Goal: Information Seeking & Learning: Learn about a topic

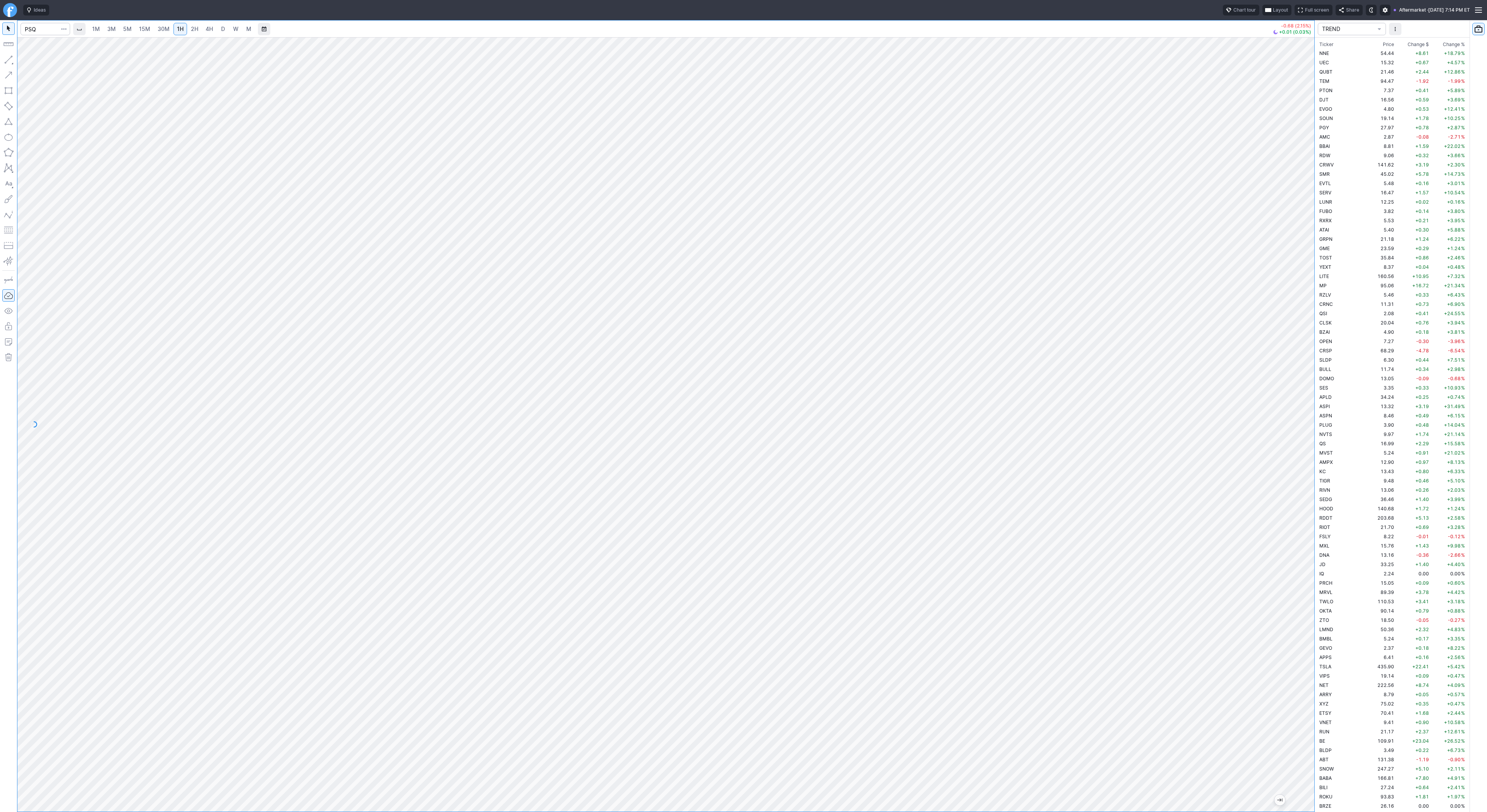
scroll to position [242, 0]
click at [44, 30] on input "Search" at bounding box center [46, 29] width 50 height 12
type input "nvts"
click at [119, 30] on link "5M" at bounding box center [127, 29] width 16 height 12
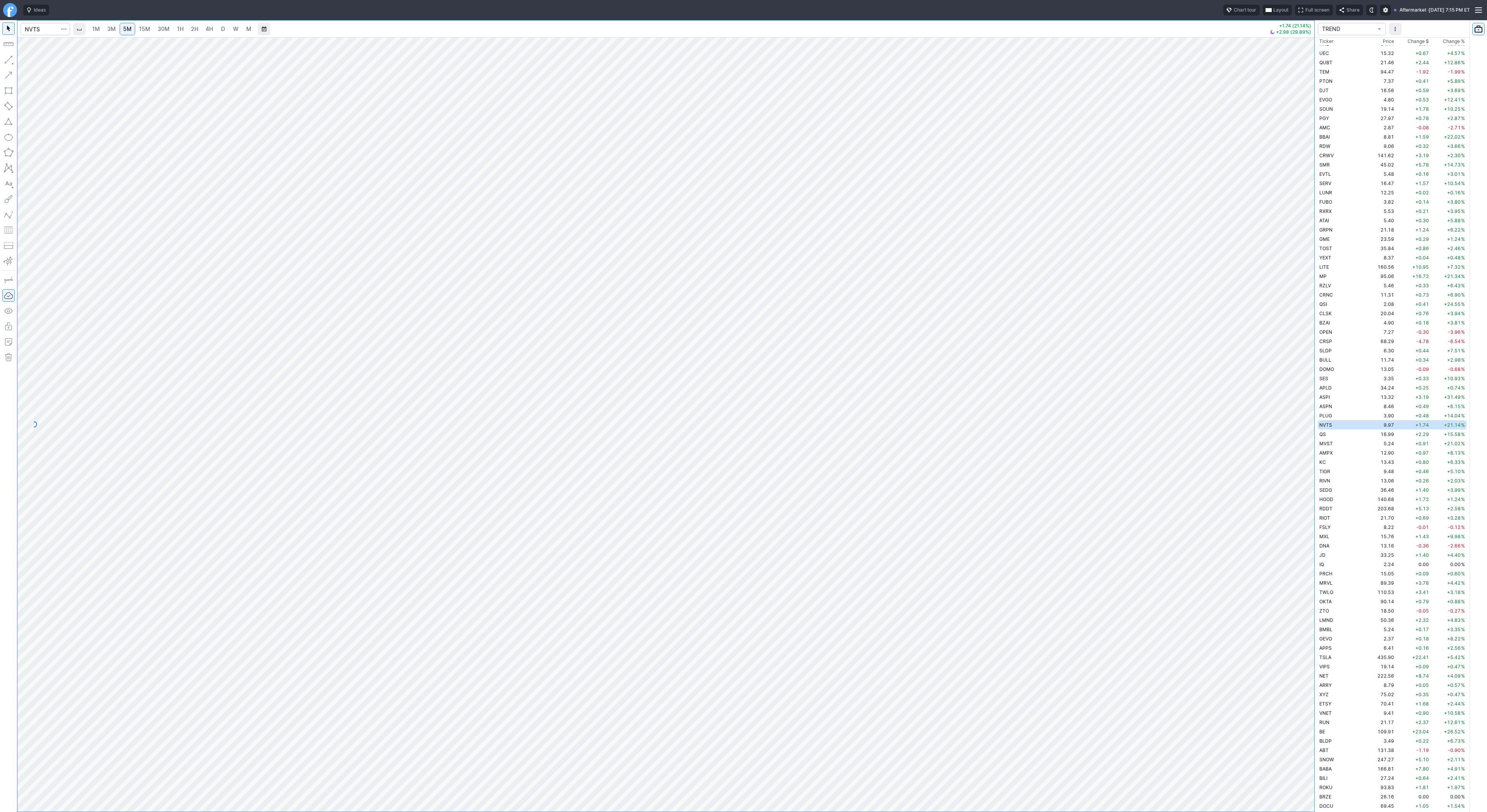
click at [166, 30] on span "30M" at bounding box center [163, 28] width 12 height 6
click at [217, 29] on link "D" at bounding box center [223, 29] width 12 height 12
click at [51, 29] on input "Search" at bounding box center [46, 29] width 50 height 12
type input "path"
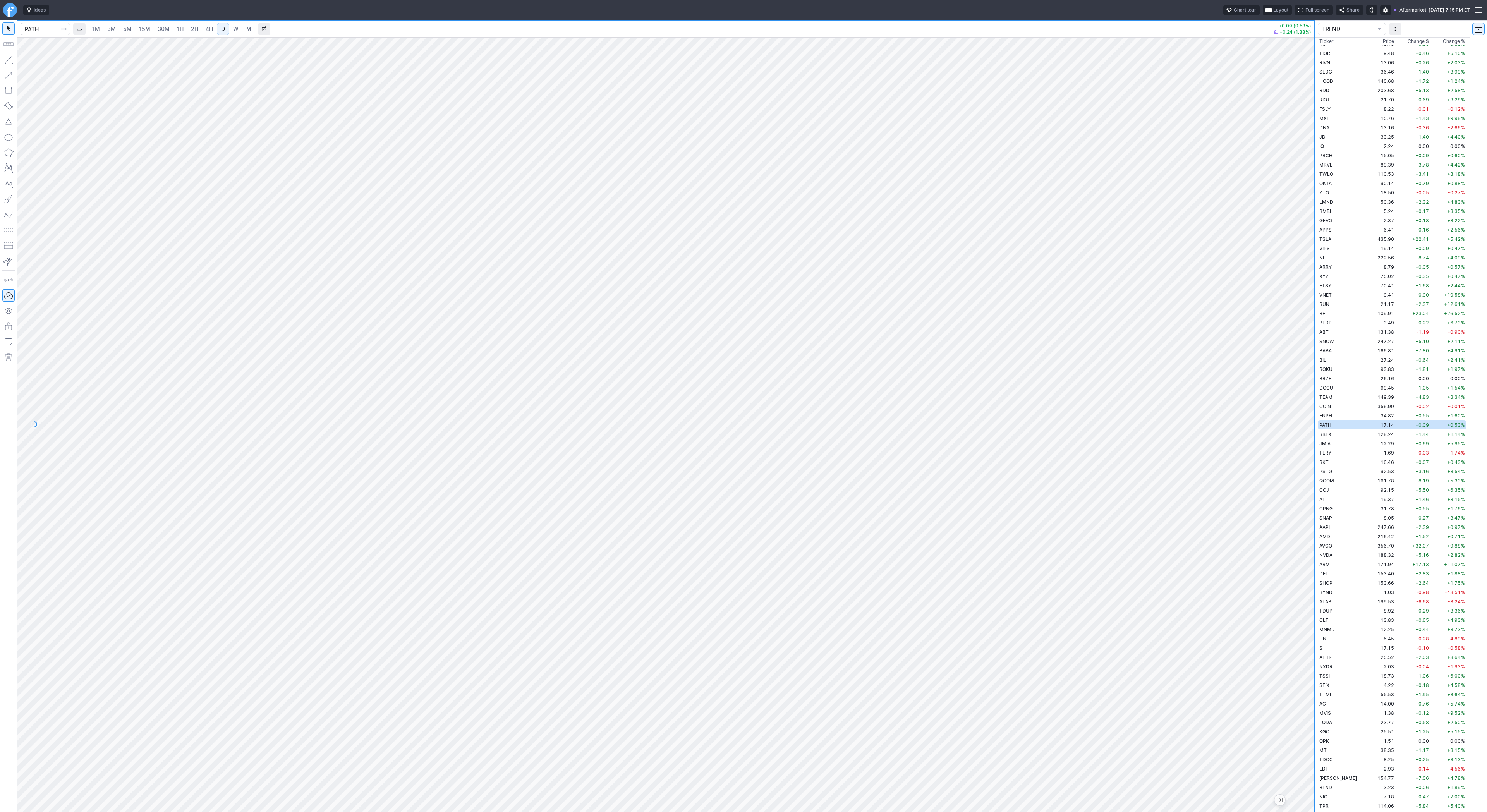
click at [109, 27] on span "3M" at bounding box center [111, 28] width 9 height 6
click at [152, 30] on link "15M" at bounding box center [145, 29] width 18 height 12
click at [233, 28] on span "W" at bounding box center [236, 28] width 5 height 6
click at [33, 27] on input "Search" at bounding box center [46, 29] width 50 height 12
type input "crnc"
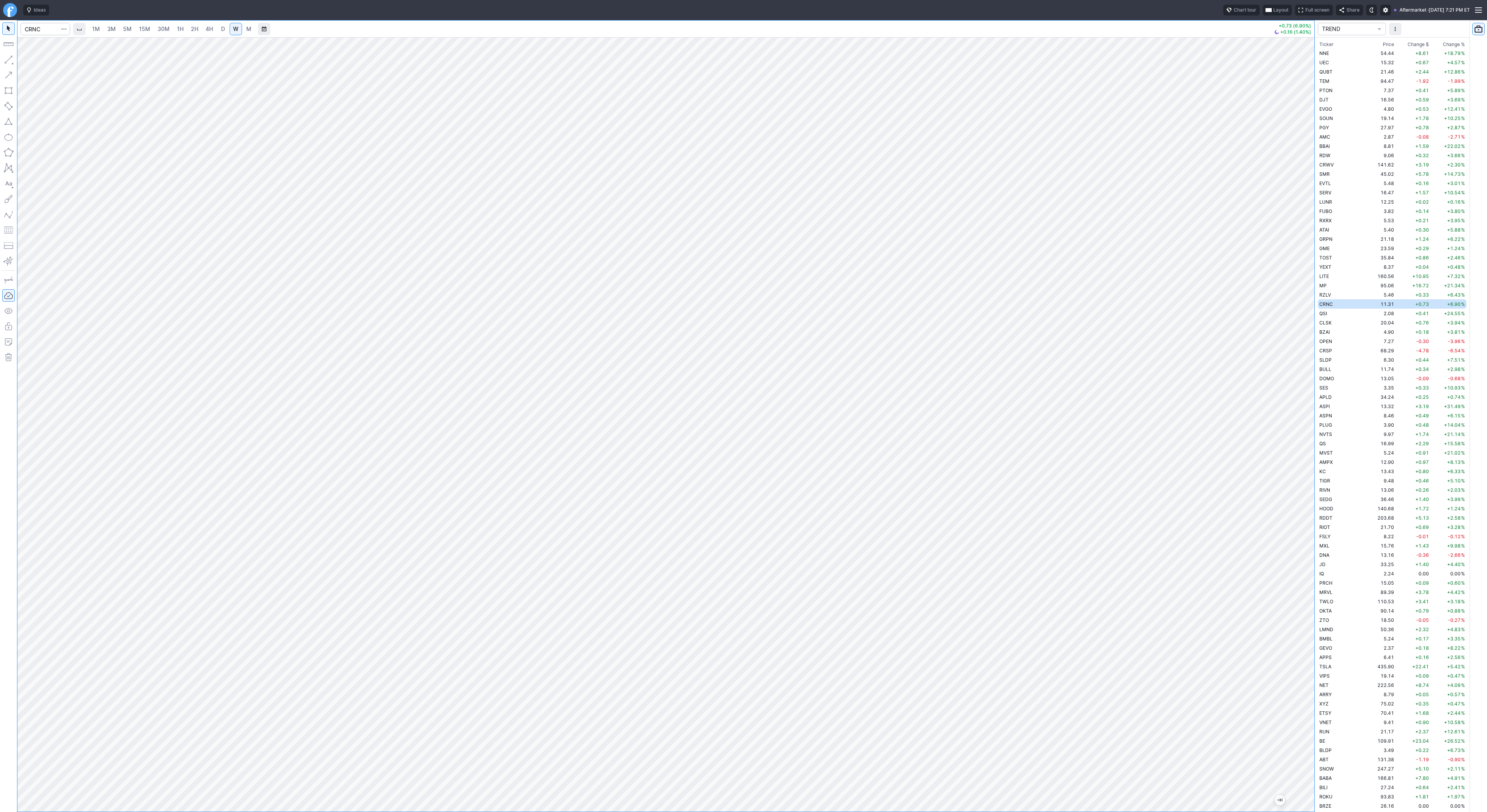
click at [223, 30] on span "D" at bounding box center [223, 28] width 4 height 6
click at [32, 61] on span "Line" at bounding box center [45, 61] width 31 height 8
click at [5, 57] on button "button" at bounding box center [8, 59] width 12 height 12
drag, startPoint x: 1310, startPoint y: 424, endPoint x: 1315, endPoint y: 478, distance: 54.2
click at [1320, 561] on div "1M 3M 5M 15M 30M 1H 2H 4H D W M +0.73 (6.90%) +0.16 (1.40%) TREND Ticker Price …" at bounding box center [744, 416] width 1487 height 792
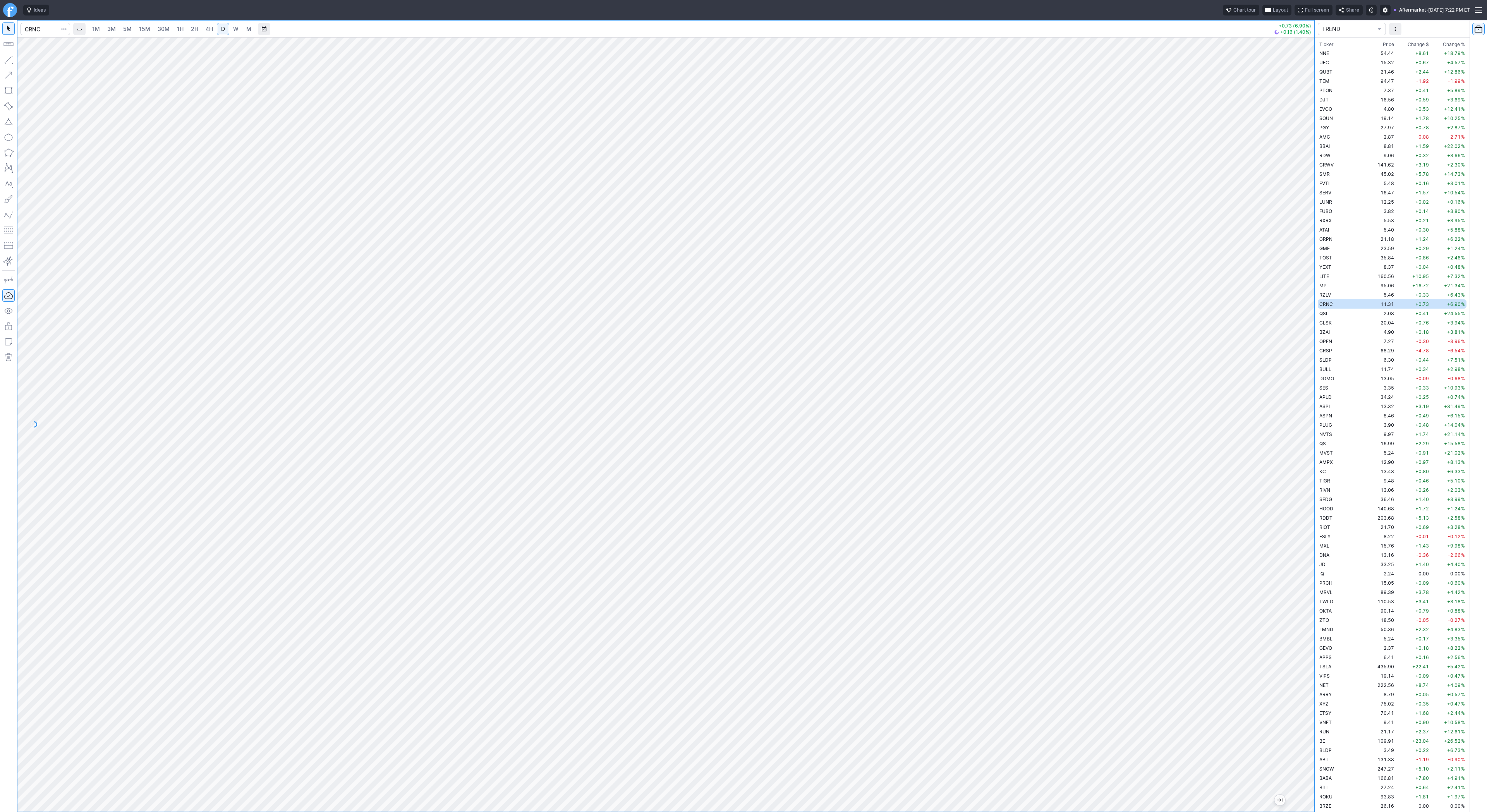
click at [233, 33] on link "W" at bounding box center [236, 29] width 12 height 12
click at [223, 28] on span "D" at bounding box center [223, 28] width 4 height 6
click at [38, 60] on span "Line" at bounding box center [45, 61] width 31 height 8
drag, startPoint x: 1314, startPoint y: 308, endPoint x: 1314, endPoint y: 320, distance: 12.0
click at [1314, 323] on div "1M 3M 5M 15M 30M 1H 2H 4H D W M +0.73 (6.90%) +0.16 (1.40%) TREND Ticker Price …" at bounding box center [744, 416] width 1487 height 792
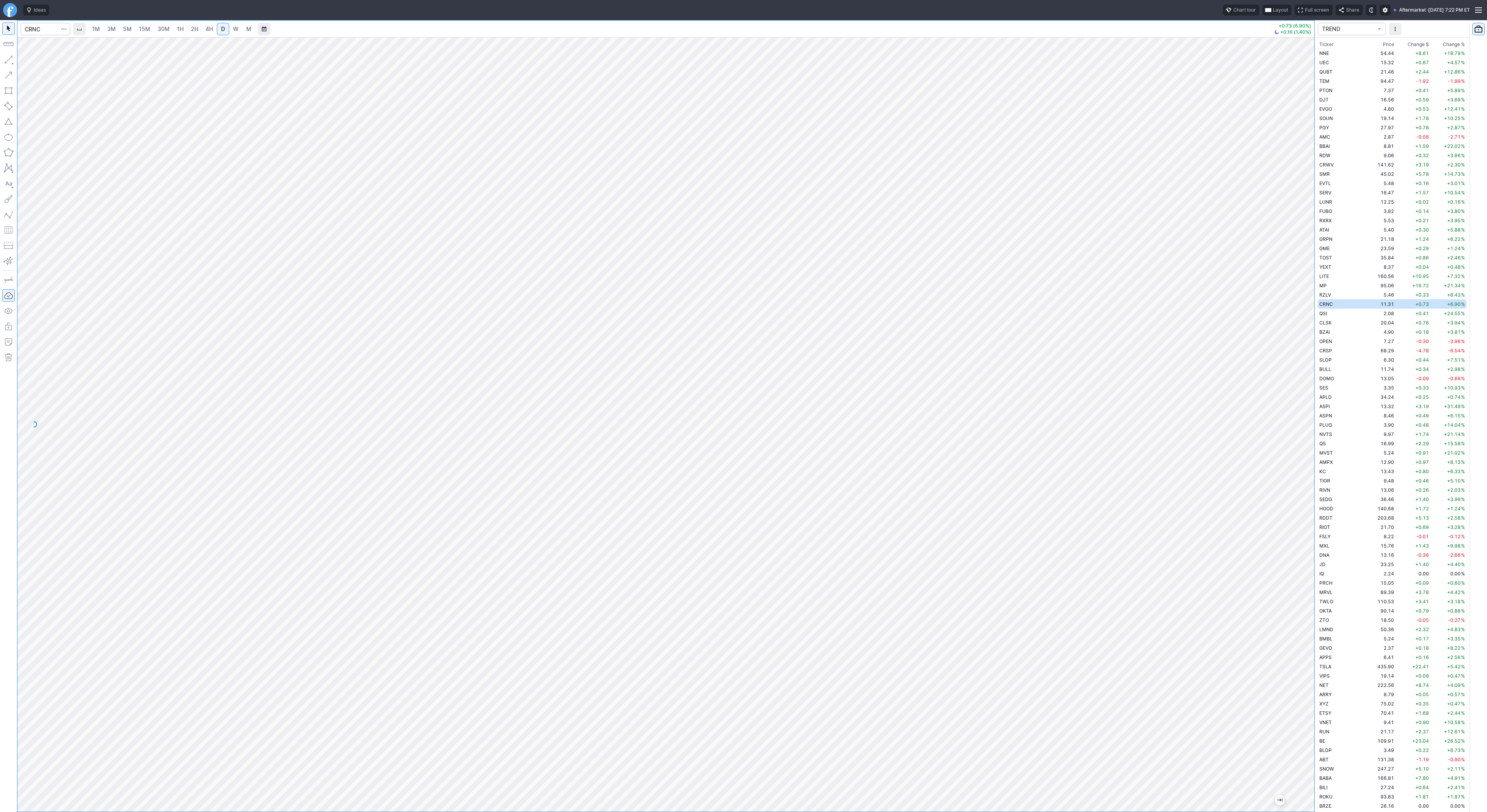
click at [1258, 362] on div at bounding box center [666, 424] width 1297 height 774
click at [41, 30] on input "Search" at bounding box center [46, 29] width 50 height 12
type input "soxs"
click at [182, 27] on link "1H" at bounding box center [180, 29] width 13 height 12
click at [43, 27] on input "Search" at bounding box center [46, 29] width 50 height 12
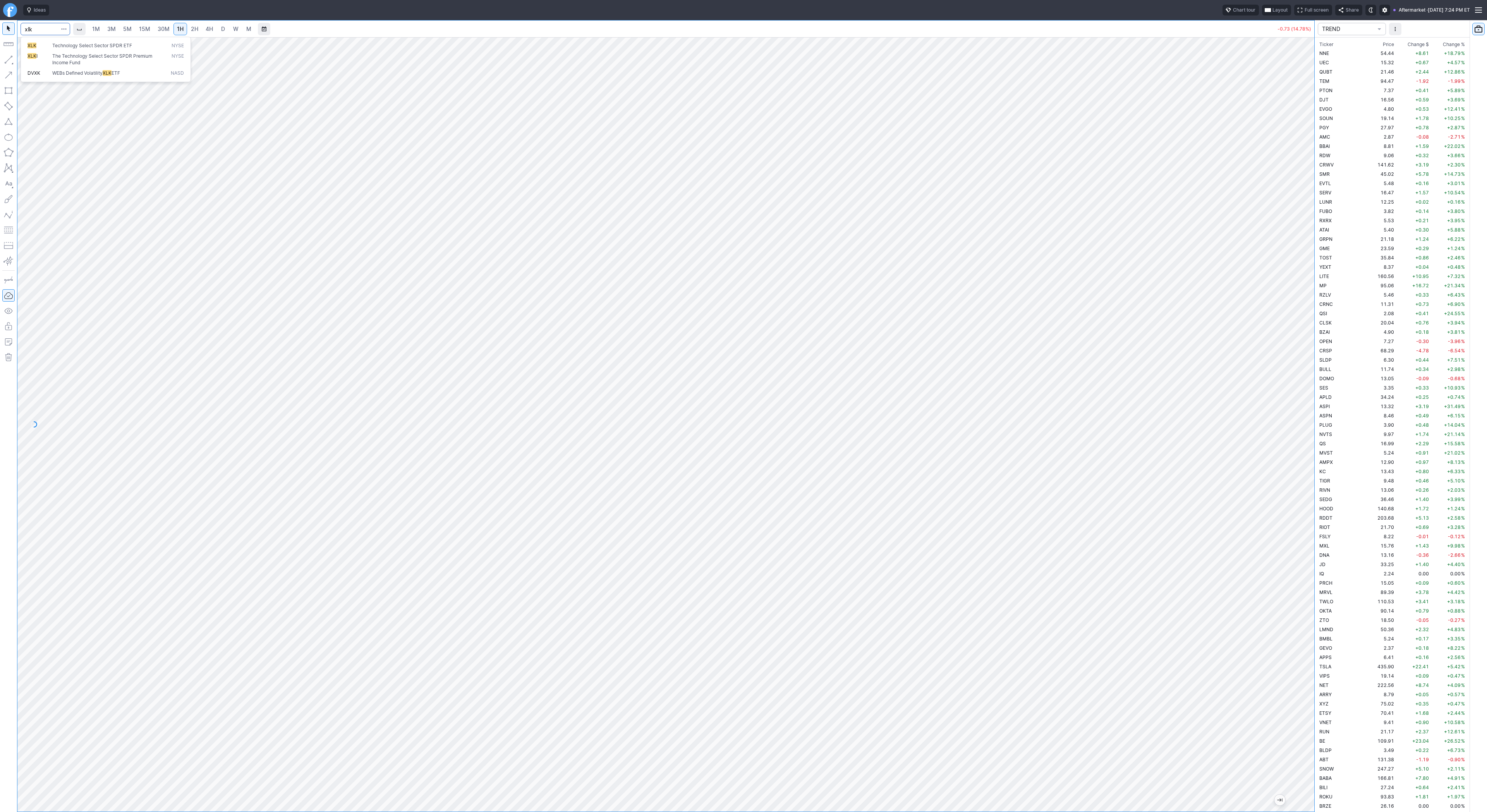
type input "xlk"
click at [221, 30] on span "D" at bounding box center [223, 28] width 4 height 6
drag, startPoint x: 8, startPoint y: 61, endPoint x: 8, endPoint y: 106, distance: 45.0
click at [8, 61] on button "button" at bounding box center [8, 59] width 12 height 12
click at [8, 58] on button "button" at bounding box center [8, 59] width 12 height 12
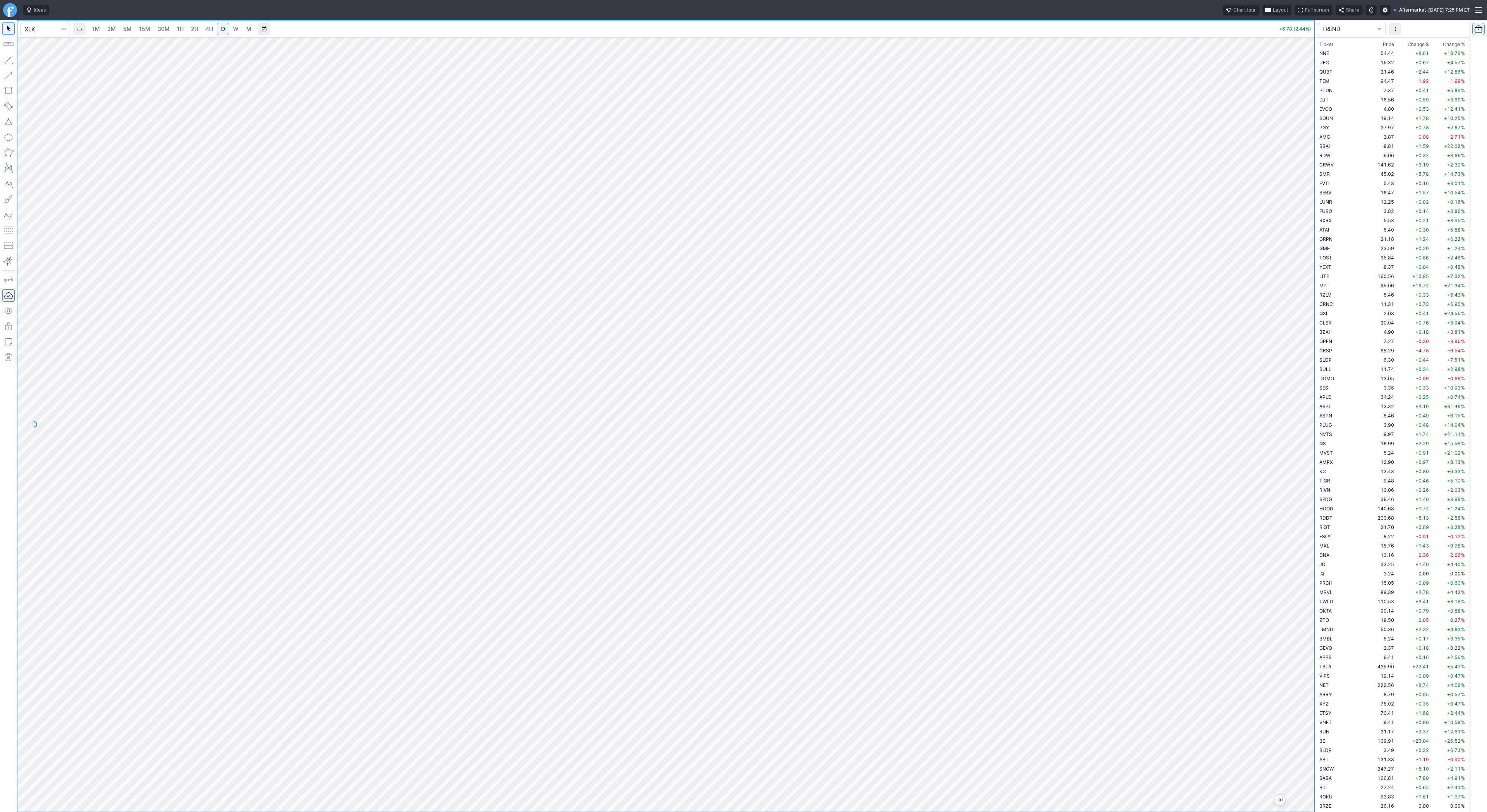
click at [167, 30] on span "30M" at bounding box center [163, 28] width 12 height 6
click at [46, 31] on input "Search" at bounding box center [46, 29] width 50 height 12
type input "qqq"
click at [62, 50] on button "QQQ Invesco QQQ Trust Series 1 NASD" at bounding box center [106, 46] width 163 height 11
drag, startPoint x: 8, startPoint y: 59, endPoint x: 57, endPoint y: 100, distance: 63.9
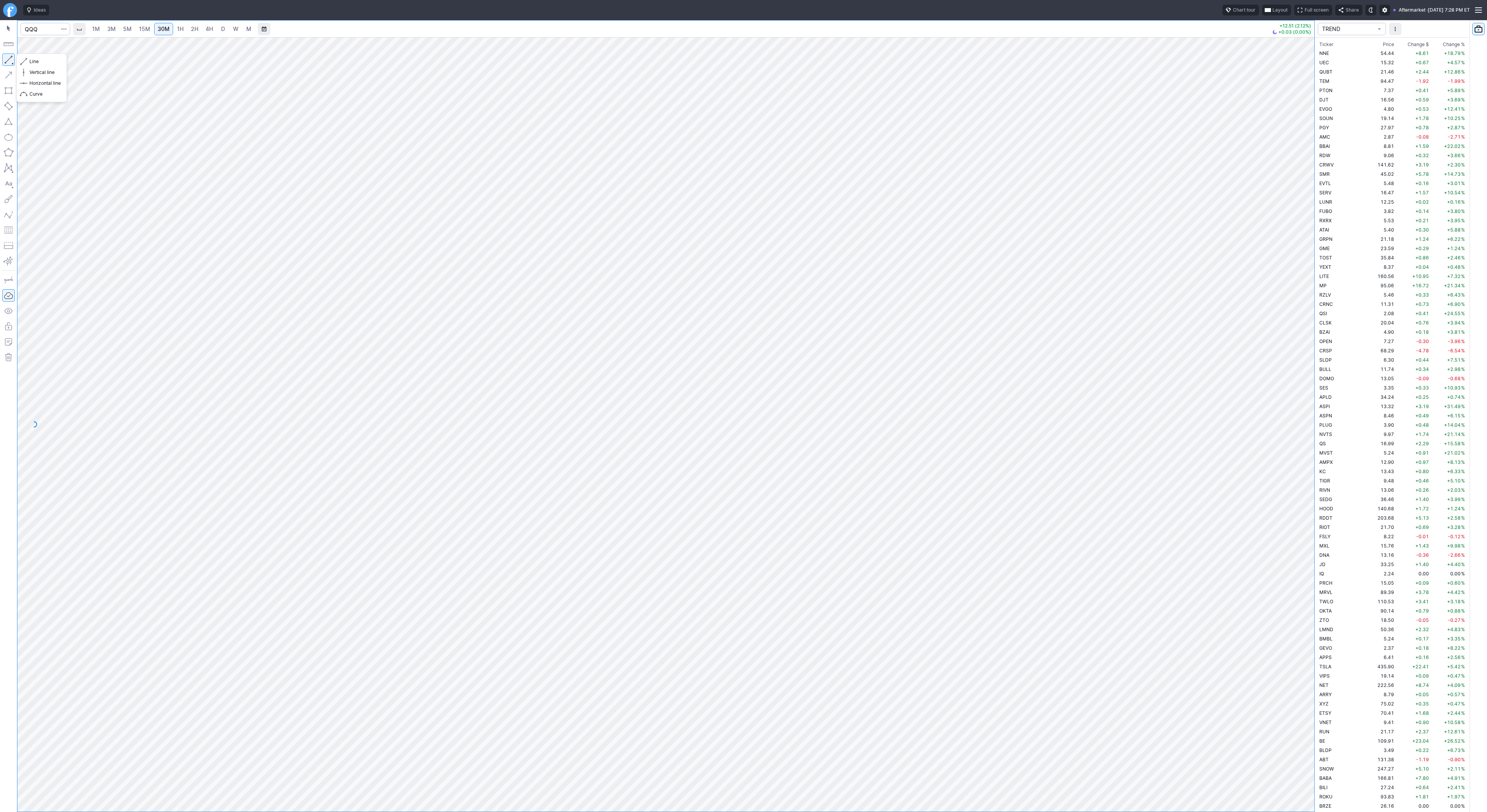
click at [8, 60] on button "button" at bounding box center [8, 59] width 12 height 12
drag, startPoint x: 3, startPoint y: 60, endPoint x: 20, endPoint y: 98, distance: 41.6
click at [3, 61] on button "button" at bounding box center [8, 59] width 12 height 12
click at [10, 59] on button "button" at bounding box center [8, 59] width 12 height 12
click at [29, 59] on span "Line" at bounding box center [45, 61] width 31 height 8
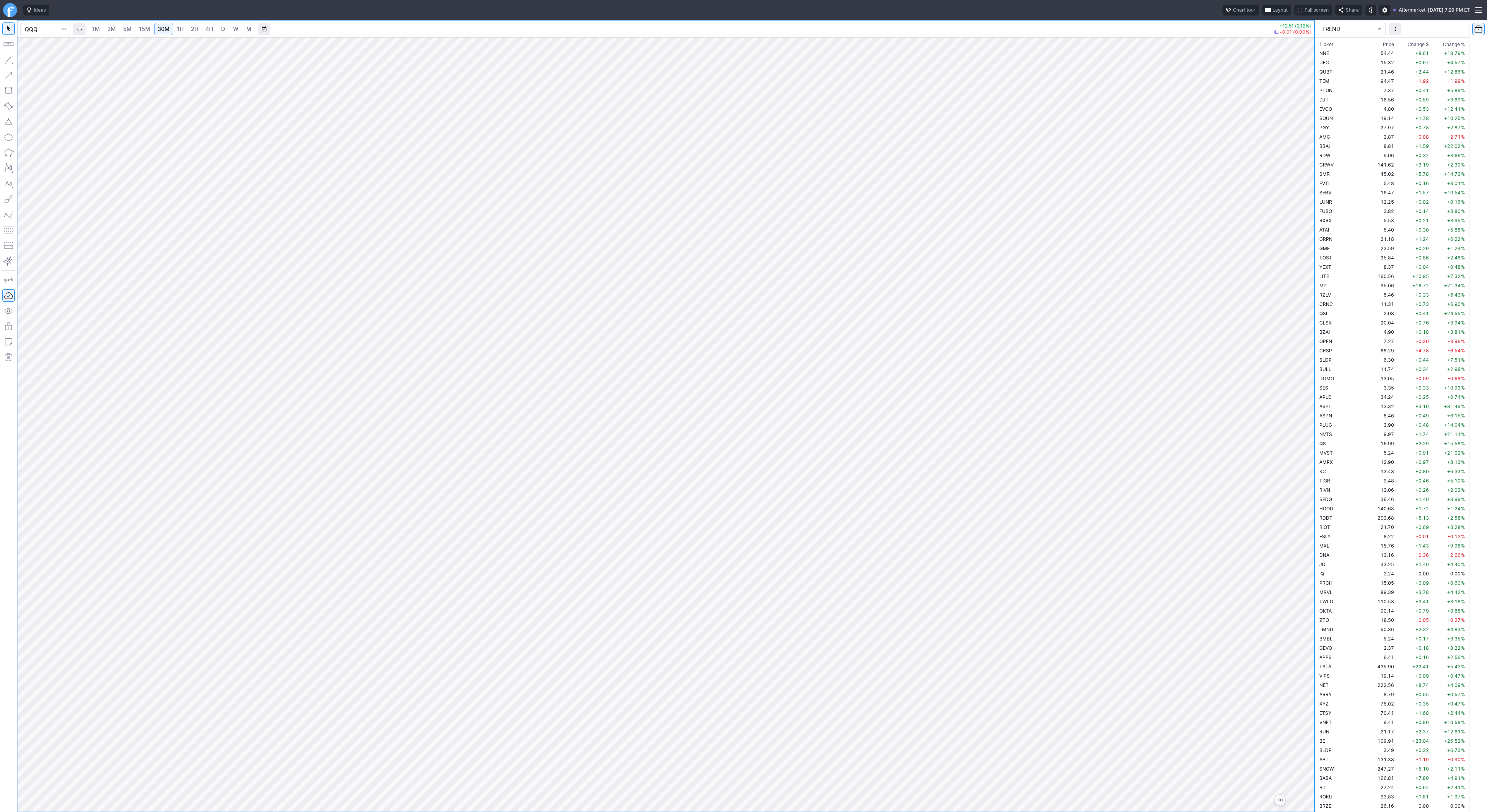
drag, startPoint x: 1309, startPoint y: 359, endPoint x: 1313, endPoint y: 374, distance: 15.5
click at [1310, 378] on div at bounding box center [1306, 422] width 16 height 755
drag, startPoint x: 1313, startPoint y: 374, endPoint x: 1298, endPoint y: 409, distance: 38.1
click at [1310, 413] on div at bounding box center [1306, 422] width 16 height 755
click at [30, 21] on div at bounding box center [46, 29] width 50 height 17
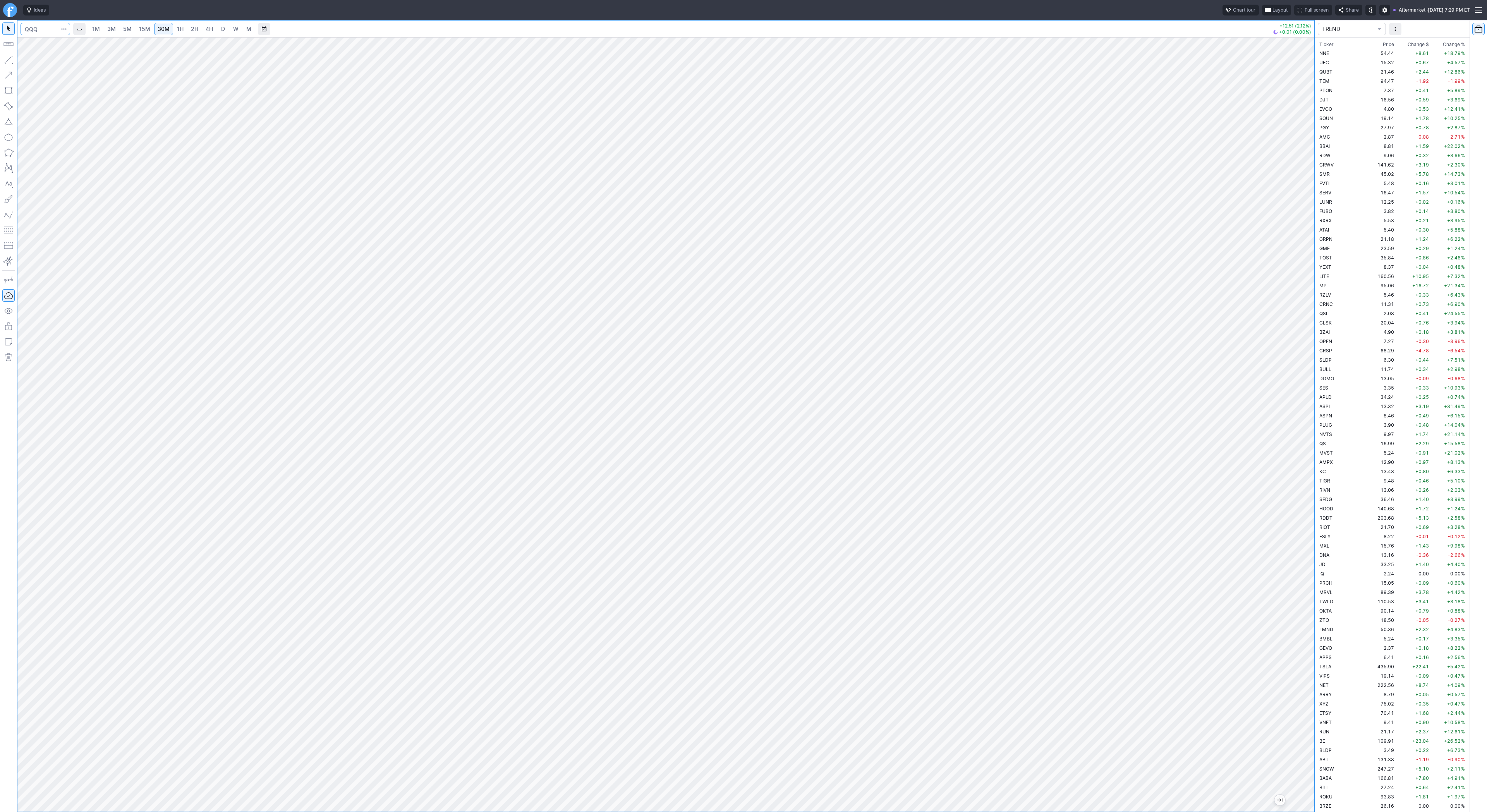
click at [33, 24] on input "Search" at bounding box center [46, 29] width 50 height 12
type input "tsla"
click at [51, 28] on input "Search" at bounding box center [46, 29] width 50 height 12
type input "qbts"
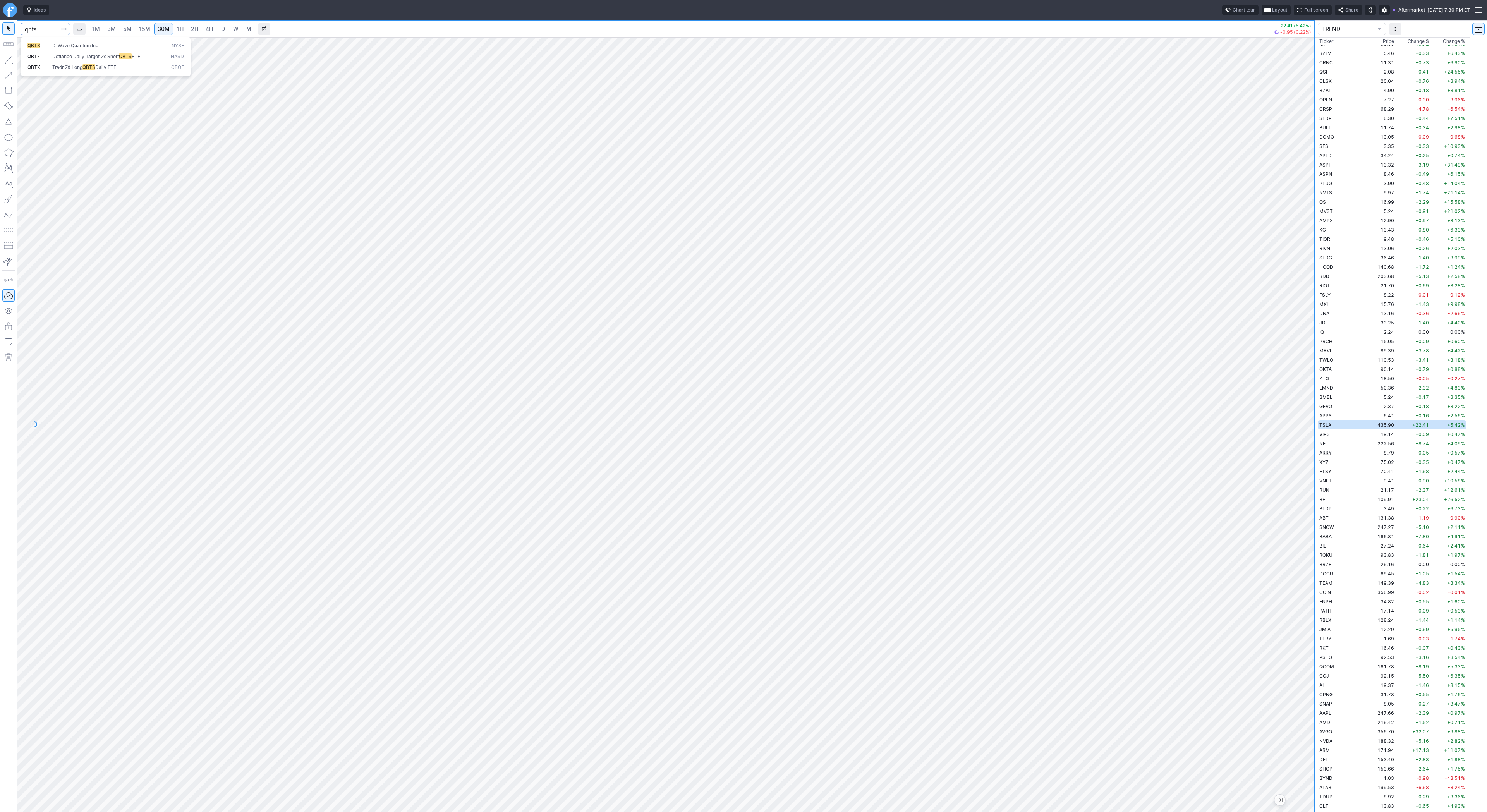
click at [63, 44] on span "D-Wave Quantum Inc" at bounding box center [76, 46] width 46 height 6
click at [210, 29] on span "4H" at bounding box center [209, 28] width 8 height 6
click at [28, 61] on button "Line" at bounding box center [42, 61] width 45 height 11
click at [27, 59] on span "button" at bounding box center [25, 61] width 5 height 11
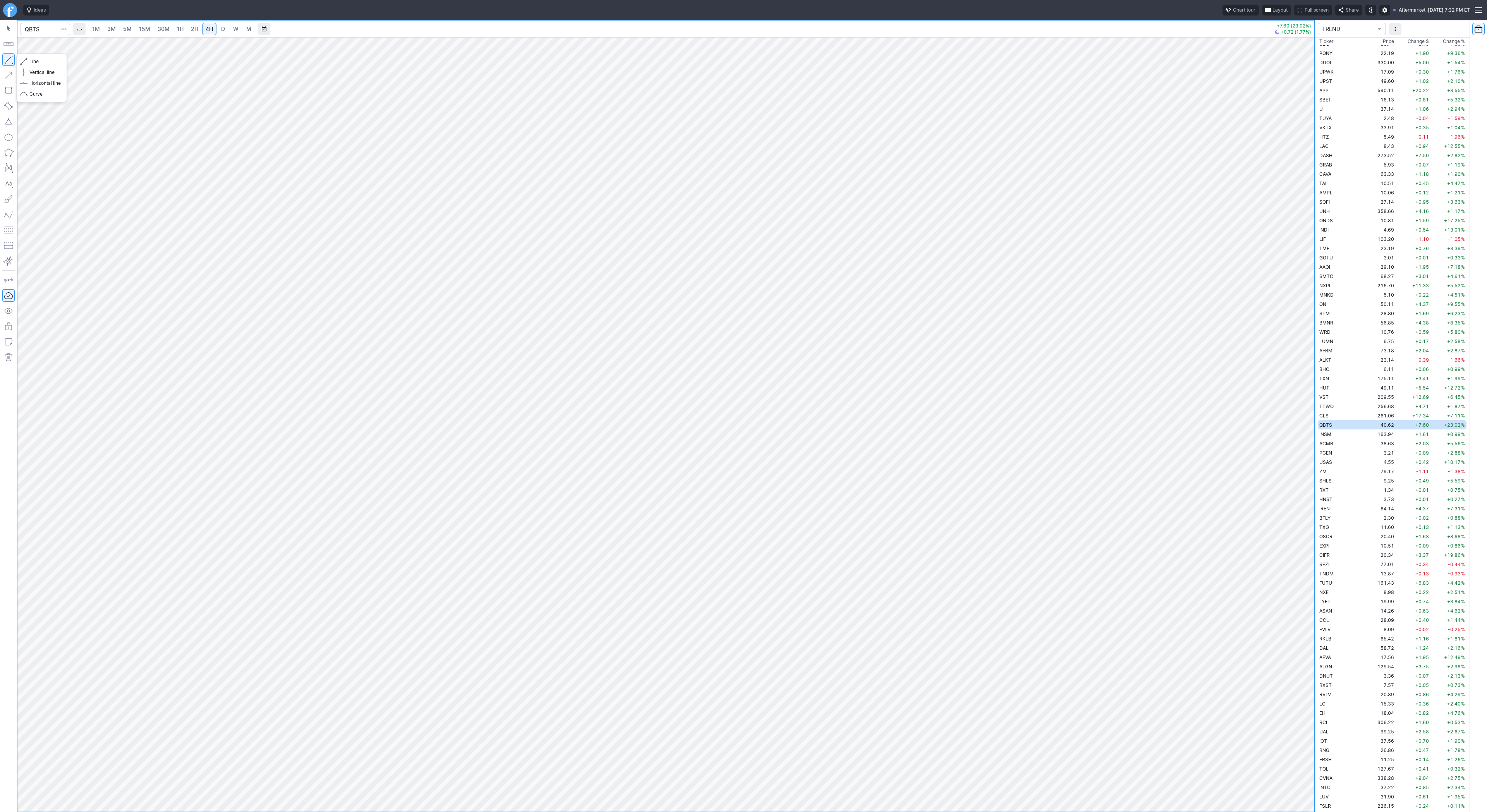
click at [10, 62] on button "button" at bounding box center [8, 59] width 12 height 12
click at [1396, 52] on td "+8.61" at bounding box center [1413, 53] width 35 height 9
drag, startPoint x: 1307, startPoint y: 312, endPoint x: 1298, endPoint y: 425, distance: 113.4
click at [1299, 433] on div at bounding box center [1306, 422] width 16 height 755
drag, startPoint x: 21, startPoint y: 61, endPoint x: 43, endPoint y: 96, distance: 41.3
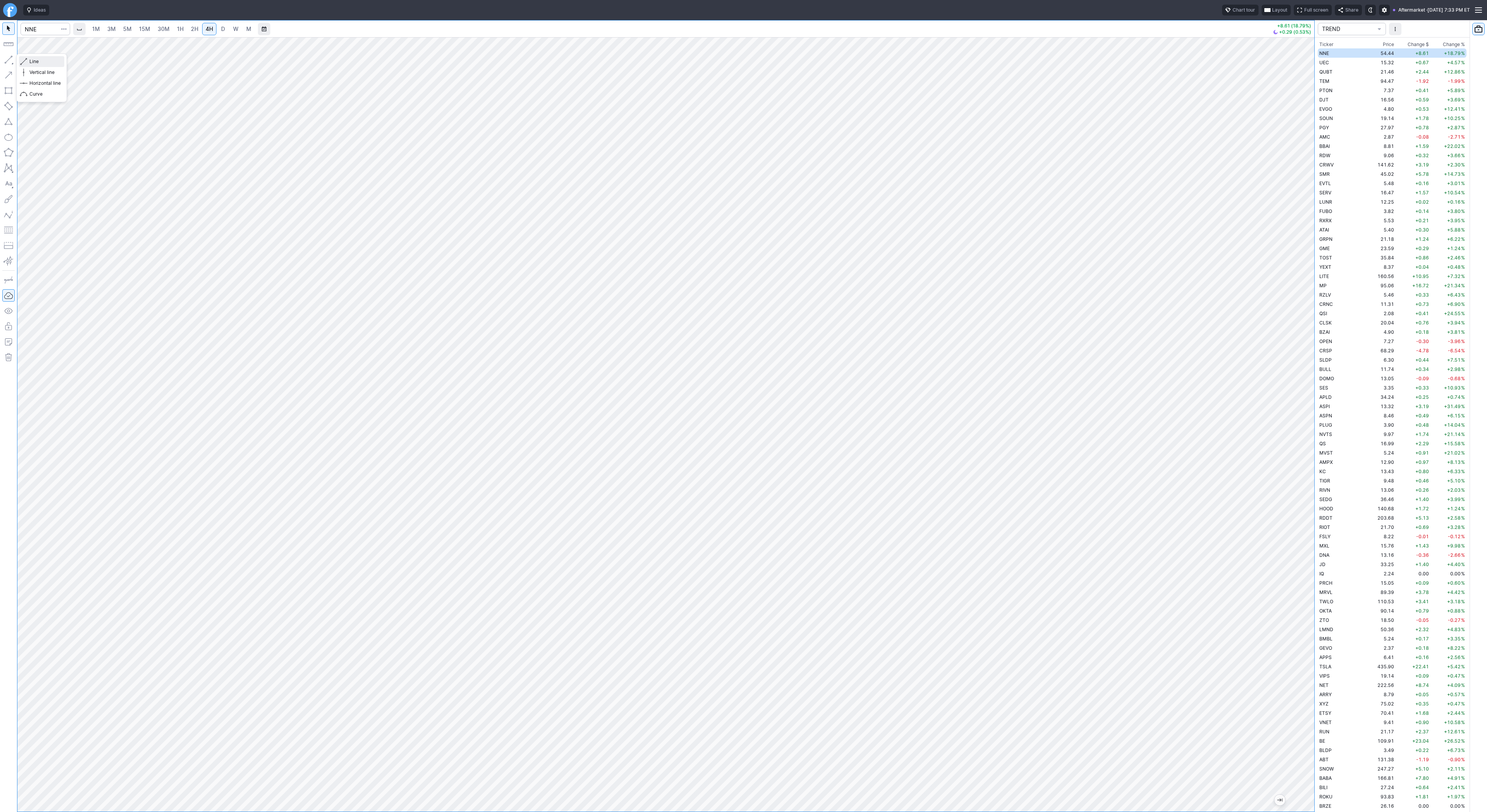
click at [22, 62] on button "Line" at bounding box center [42, 61] width 45 height 11
click at [47, 61] on span "Line" at bounding box center [45, 61] width 31 height 8
click at [1332, 247] on td "GME" at bounding box center [1342, 248] width 49 height 9
click at [1339, 270] on td "YEXT" at bounding box center [1342, 267] width 49 height 9
click at [1324, 274] on span "LITE" at bounding box center [1324, 276] width 10 height 6
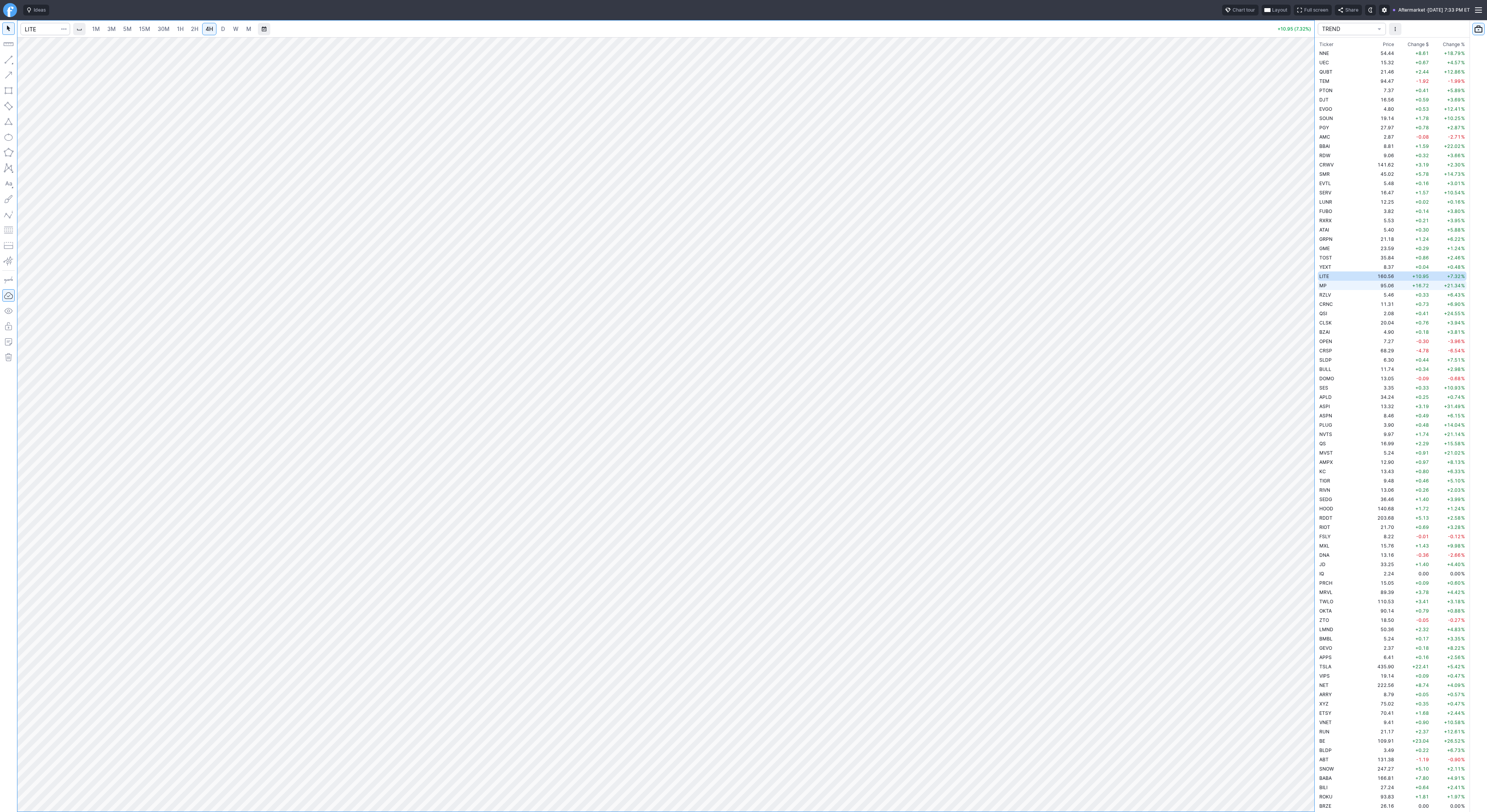
click at [1326, 284] on span "MP" at bounding box center [1323, 286] width 8 height 6
click at [109, 28] on span "3M" at bounding box center [111, 28] width 9 height 6
click at [162, 30] on span "30M" at bounding box center [163, 28] width 12 height 6
click at [33, 27] on input "Search" at bounding box center [46, 29] width 50 height 12
type input "tsls"
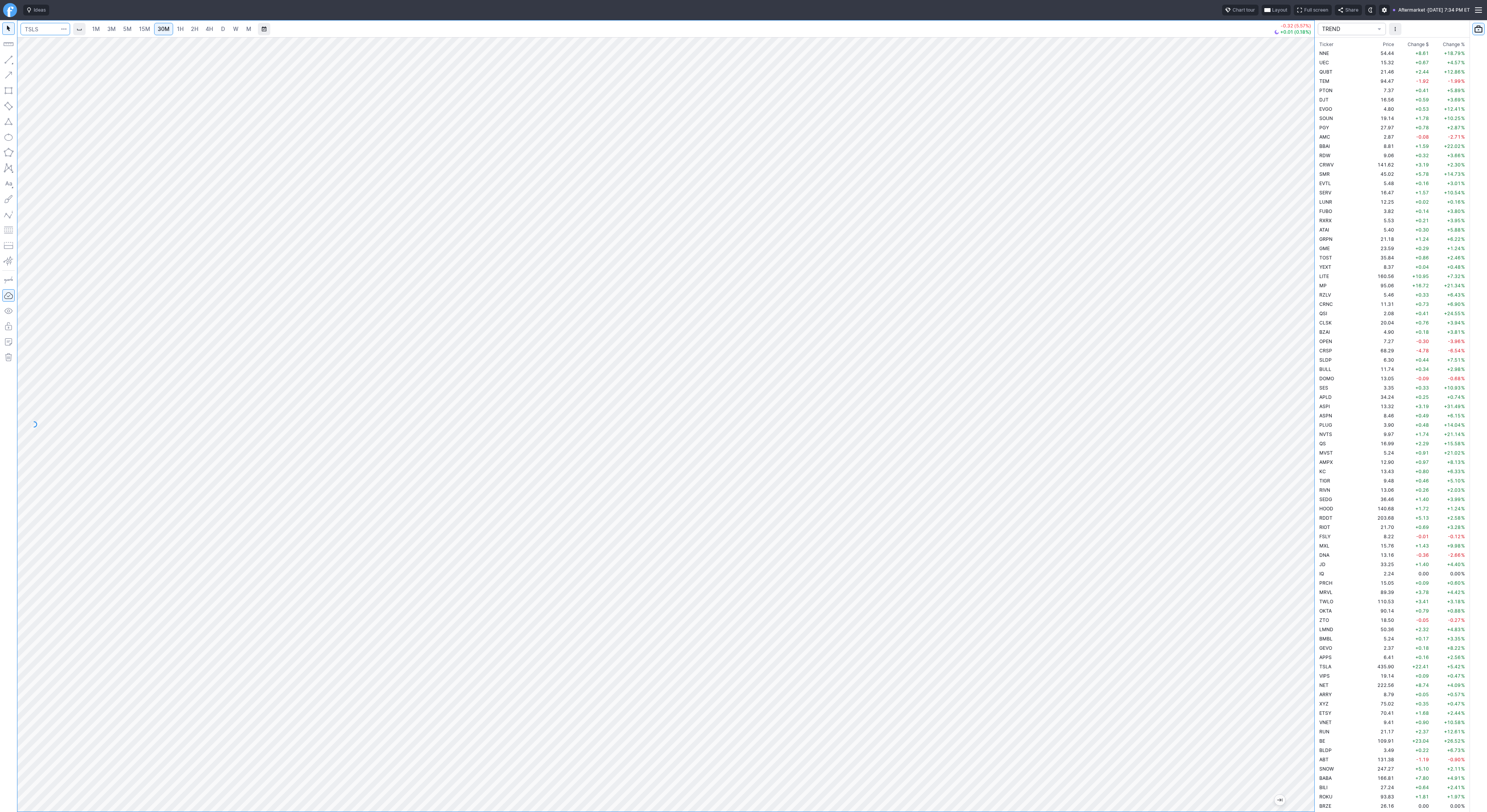
click at [44, 27] on input "Search" at bounding box center [46, 29] width 50 height 12
type input "tslq"
click at [1393, 489] on div "1M 3M 5M 15M 30M 1H 2H 4H D W M -0.99 (10.96%) +0.04 (0.50%) TREND Ticker Price…" at bounding box center [744, 416] width 1487 height 792
drag, startPoint x: 10, startPoint y: 58, endPoint x: 11, endPoint y: 67, distance: 9.1
click at [9, 59] on button "button" at bounding box center [8, 59] width 12 height 12
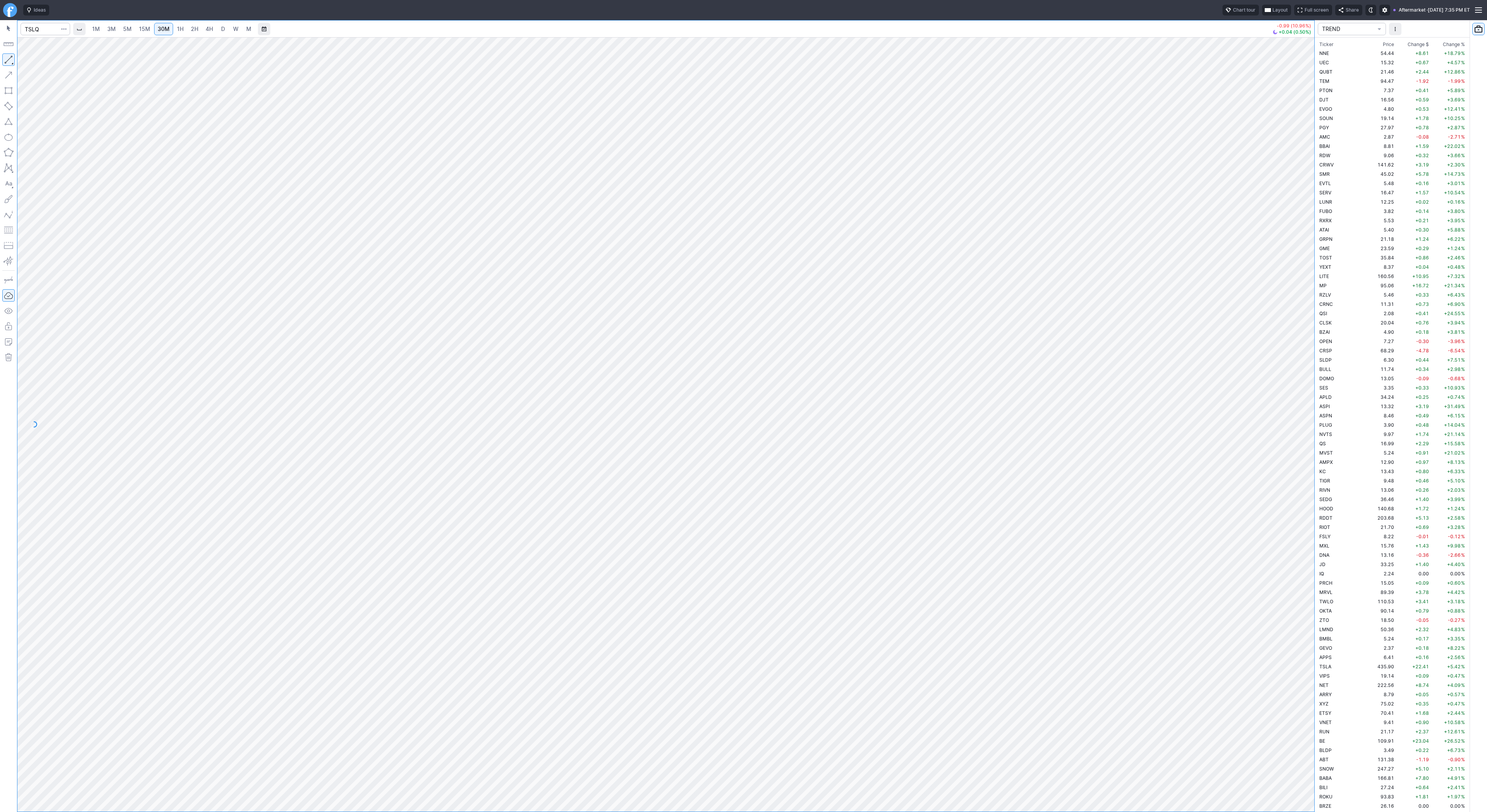
click at [834, 800] on div at bounding box center [664, 804] width 1268 height 8
click at [12, 58] on button "button" at bounding box center [8, 59] width 12 height 12
click at [6, 59] on button "button" at bounding box center [8, 59] width 12 height 12
click at [11, 55] on button "button" at bounding box center [8, 59] width 12 height 12
drag, startPoint x: 1310, startPoint y: 672, endPoint x: 1315, endPoint y: 628, distance: 44.3
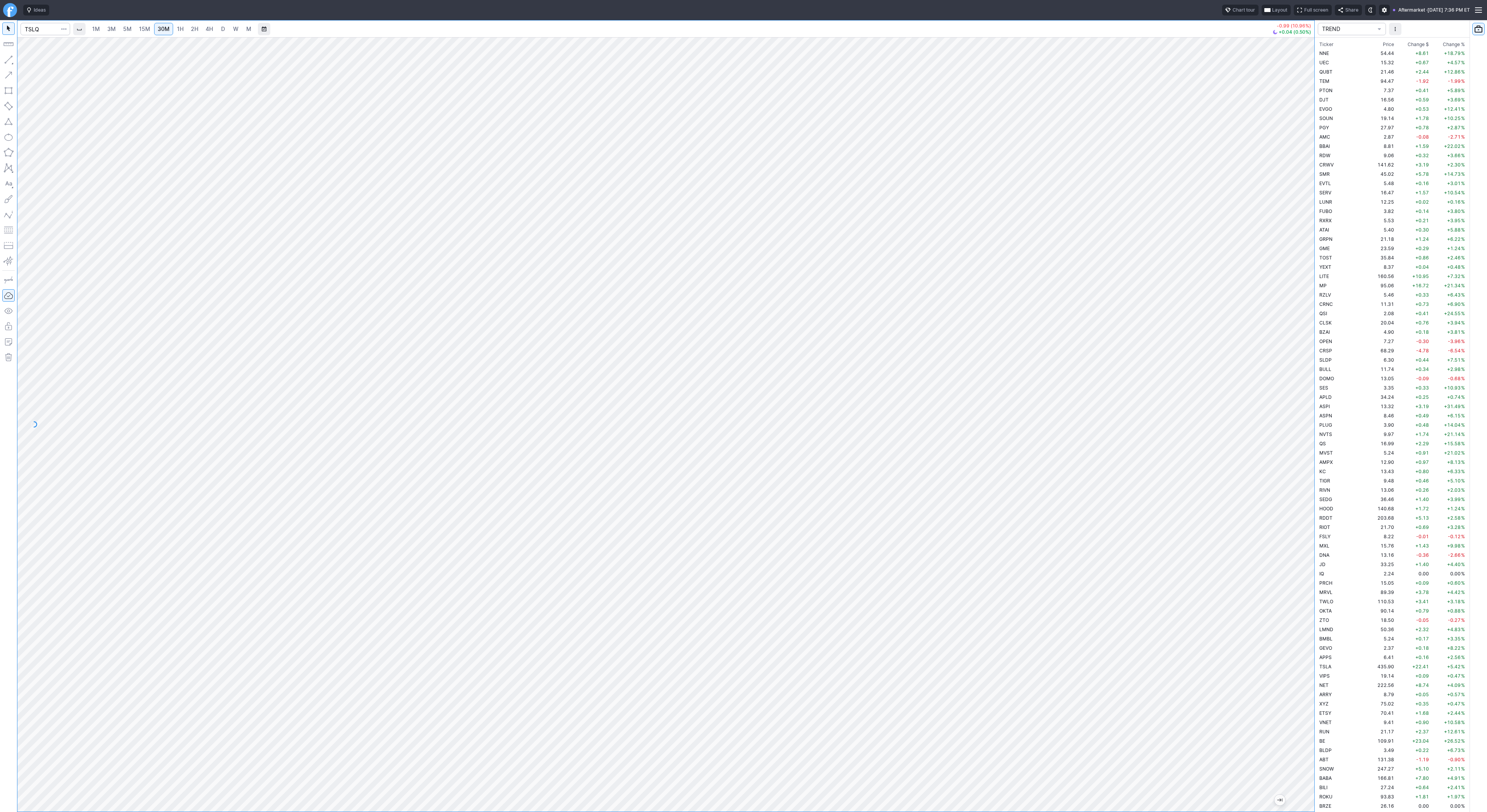
click at [1315, 628] on div "1M 3M 5M 15M 30M 1H 2H 4H D W M -0.99 (10.96%) +0.04 (0.50%) TREND Ticker Price…" at bounding box center [744, 416] width 1487 height 792
click at [30, 61] on span "Line" at bounding box center [45, 61] width 31 height 8
click at [8, 56] on button "button" at bounding box center [8, 59] width 12 height 12
drag, startPoint x: 25, startPoint y: 59, endPoint x: 24, endPoint y: 78, distance: 19.0
click at [25, 62] on span "button" at bounding box center [25, 61] width 5 height 11
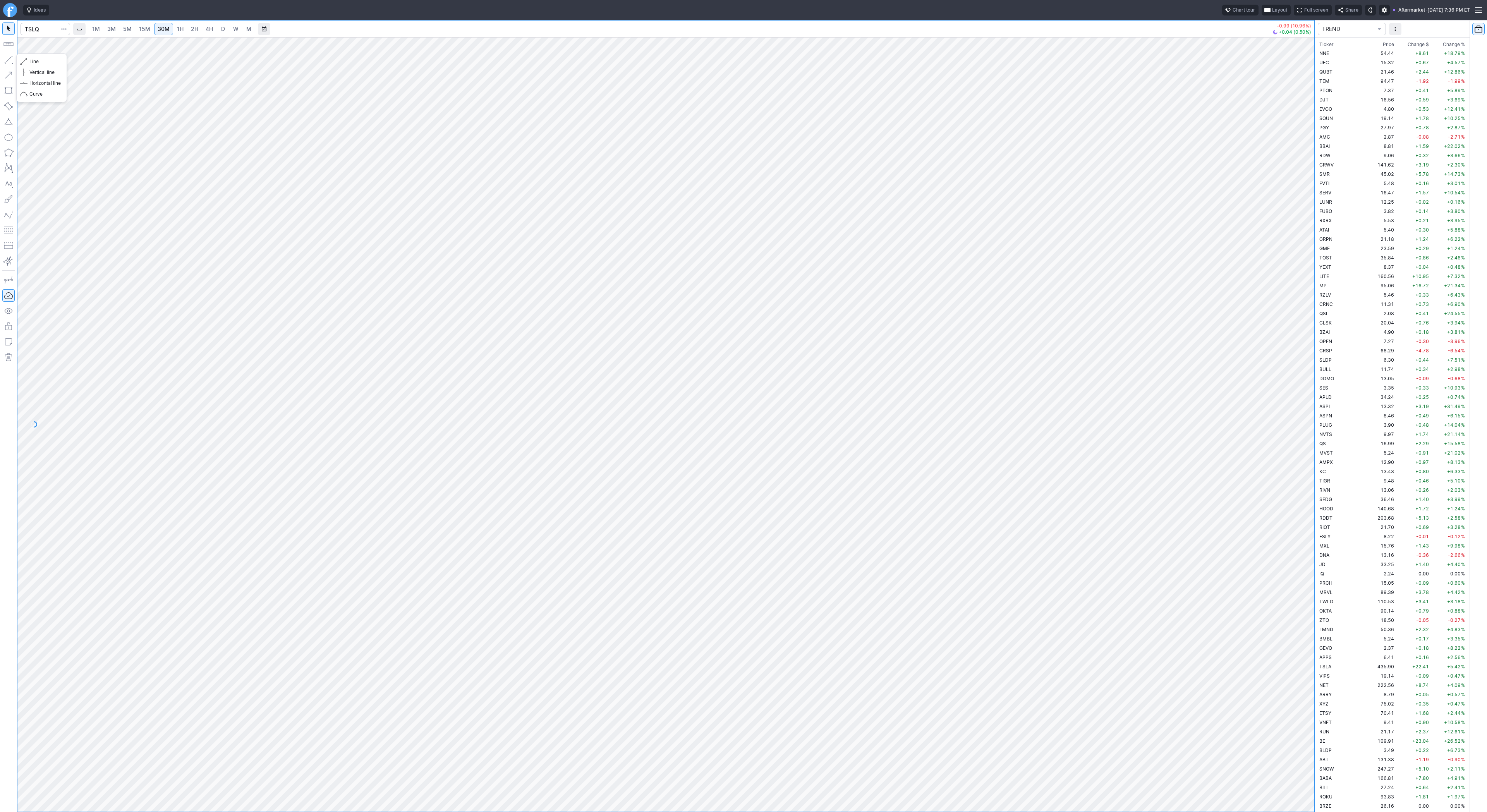
click at [9, 55] on button "button" at bounding box center [8, 59] width 12 height 12
drag, startPoint x: 8, startPoint y: 60, endPoint x: 17, endPoint y: 101, distance: 42.0
click at [7, 62] on button "button" at bounding box center [8, 59] width 12 height 12
drag, startPoint x: 6, startPoint y: 62, endPoint x: 12, endPoint y: 85, distance: 23.8
click at [6, 63] on button "button" at bounding box center [8, 59] width 12 height 12
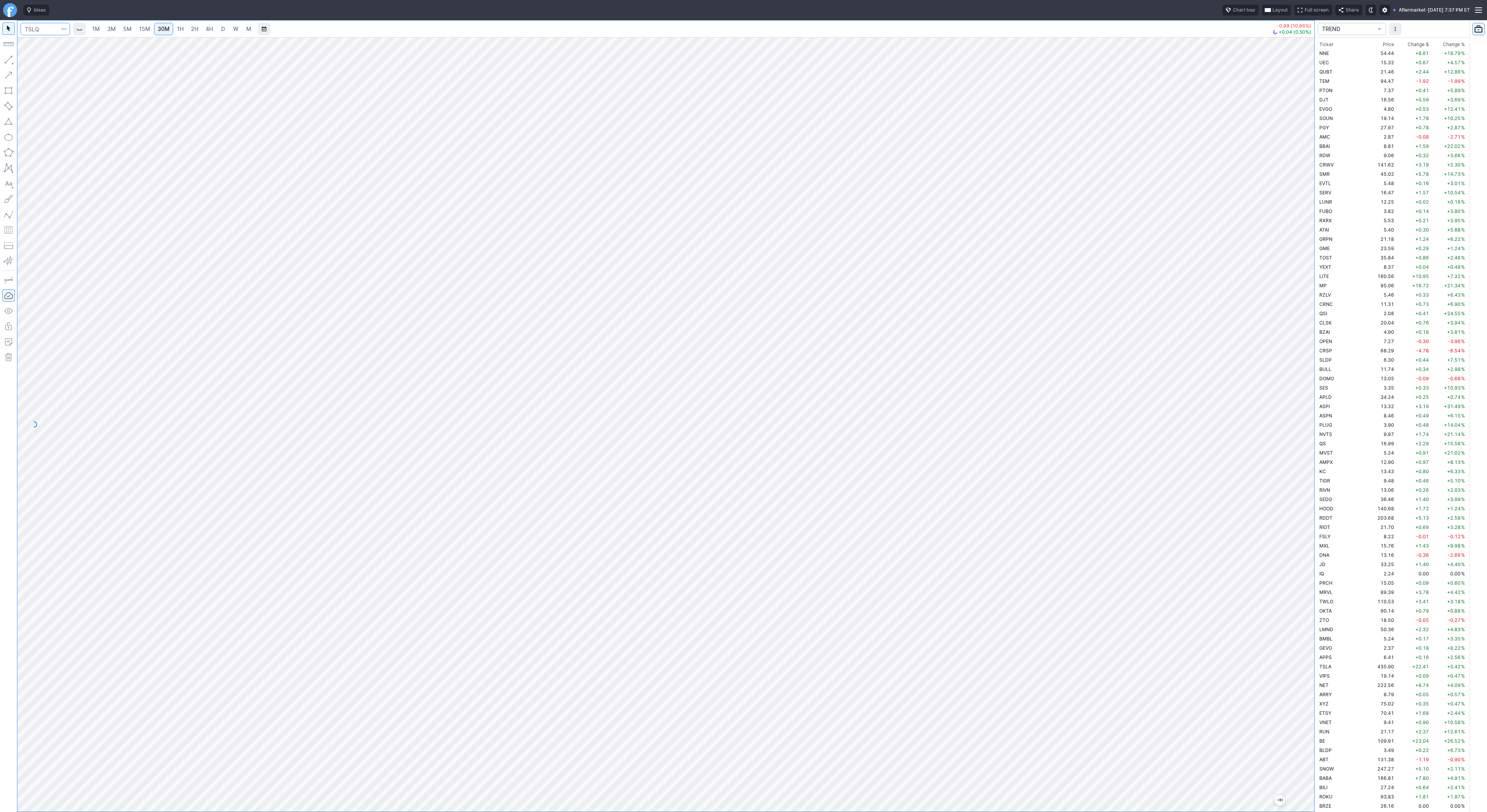
click at [50, 30] on input "Search" at bounding box center [46, 29] width 50 height 12
type input "@vx"
click at [79, 43] on span "VIX" at bounding box center [106, 46] width 110 height 6
click at [145, 25] on span "15M" at bounding box center [144, 28] width 11 height 6
drag, startPoint x: 27, startPoint y: 61, endPoint x: 50, endPoint y: 80, distance: 29.8
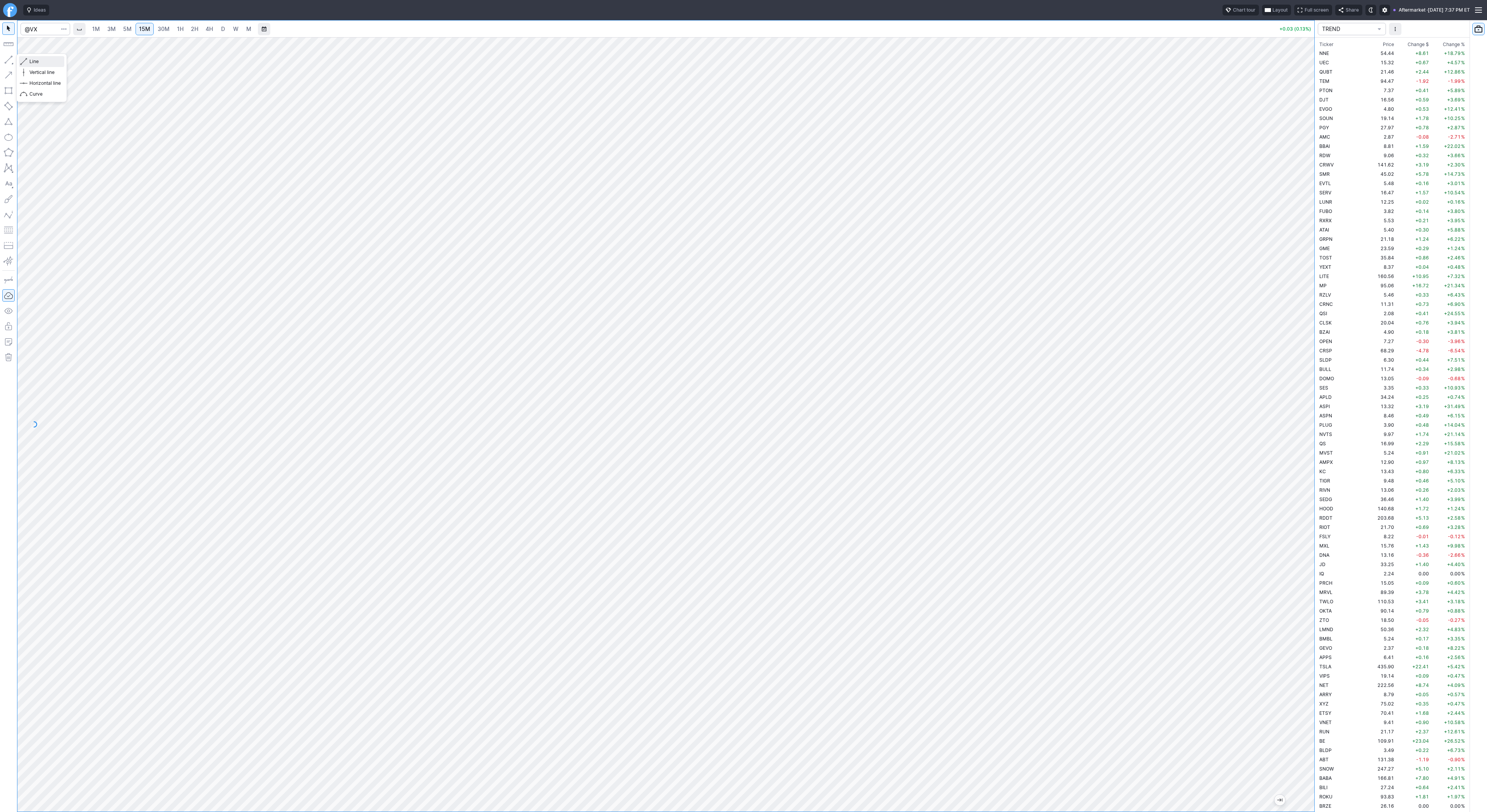
click at [27, 61] on button "Line" at bounding box center [42, 61] width 45 height 11
click at [8, 58] on button "button" at bounding box center [8, 59] width 12 height 12
click at [227, 28] on link "D" at bounding box center [223, 29] width 12 height 12
click at [39, 29] on input "Search" at bounding box center [46, 29] width 50 height 12
type input "@nq"
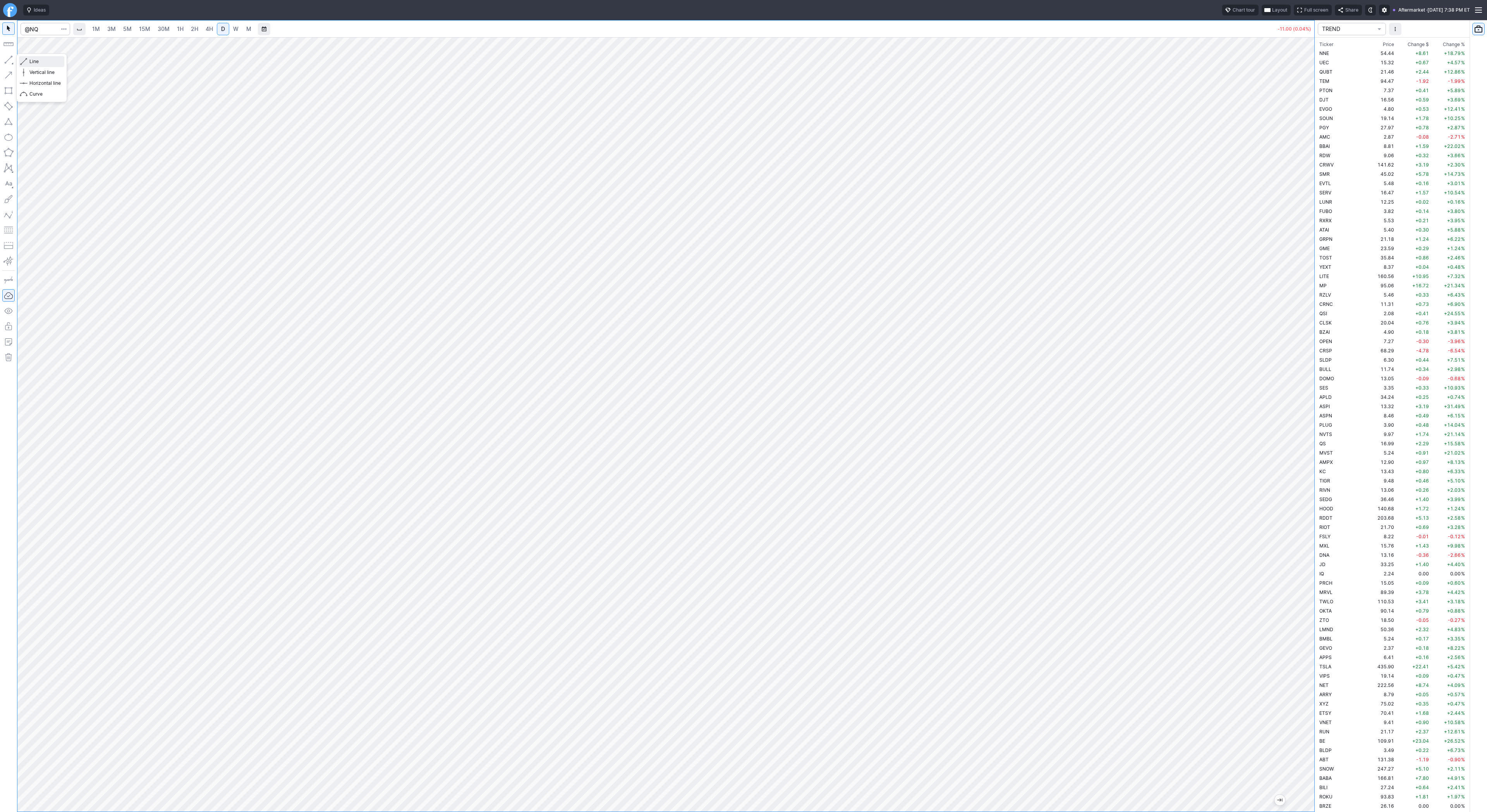
click at [50, 61] on span "Line" at bounding box center [45, 61] width 31 height 8
click at [8, 58] on button "button" at bounding box center [8, 59] width 12 height 12
click at [8, 59] on button "button" at bounding box center [8, 59] width 12 height 12
click at [8, 57] on button "button" at bounding box center [8, 59] width 12 height 12
click at [56, 61] on span "Line" at bounding box center [45, 61] width 31 height 8
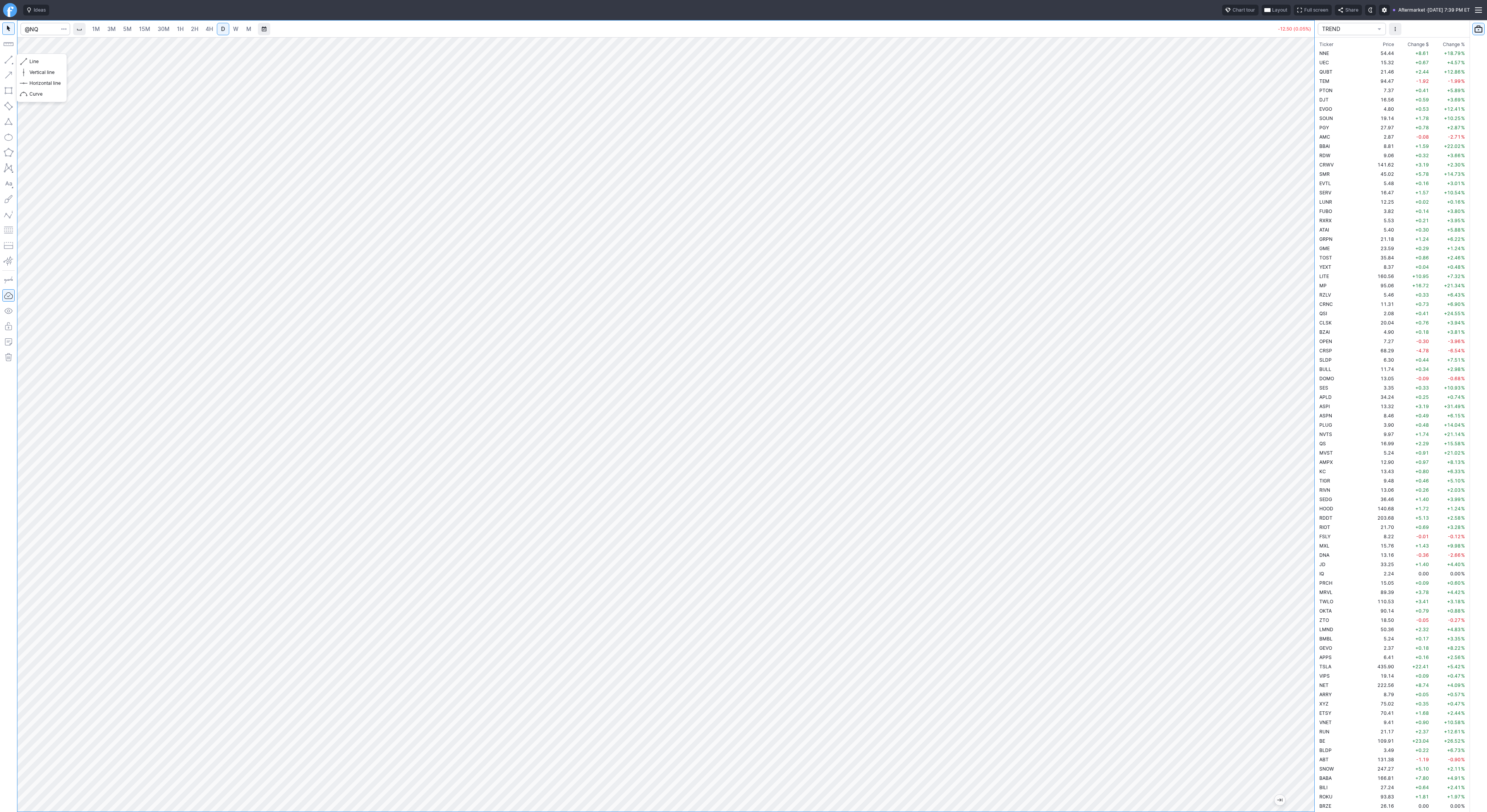
click at [10, 61] on button "button" at bounding box center [8, 59] width 12 height 12
click at [12, 61] on button "button" at bounding box center [8, 59] width 12 height 12
click at [1358, 356] on div "1M 3M 5M 15M 30M 1H 2H 4H D W M -12.50 (0.05%) TREND Ticker Price Chg.$ Change …" at bounding box center [744, 416] width 1487 height 792
drag, startPoint x: 10, startPoint y: 57, endPoint x: 17, endPoint y: 84, distance: 27.9
click at [10, 59] on button "button" at bounding box center [8, 59] width 12 height 12
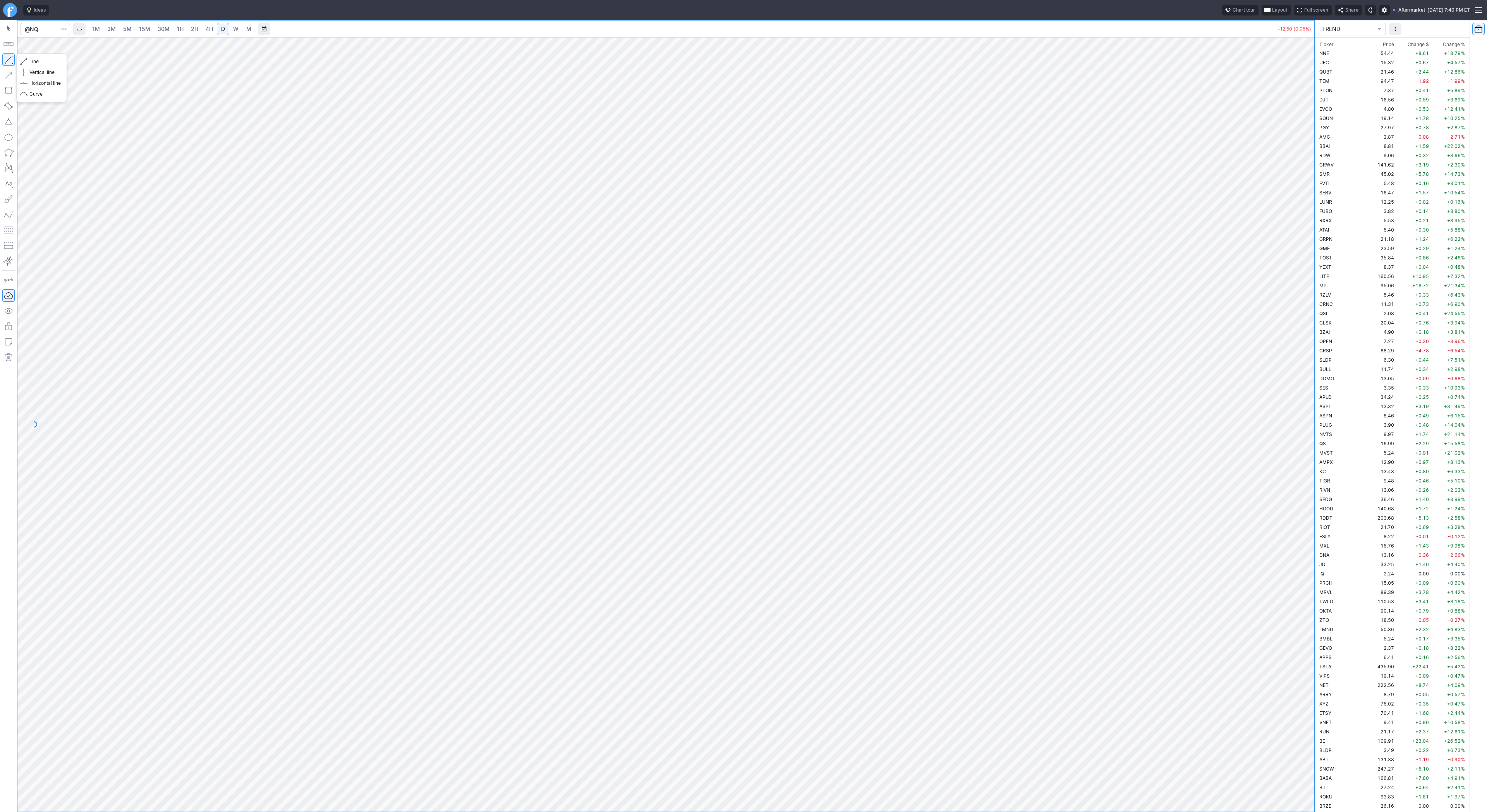
click at [13, 61] on button "button" at bounding box center [8, 59] width 12 height 12
drag, startPoint x: 1307, startPoint y: 301, endPoint x: 1303, endPoint y: 309, distance: 8.9
click at [1309, 315] on div at bounding box center [1306, 422] width 16 height 755
click at [8, 63] on button "button" at bounding box center [8, 59] width 12 height 12
drag, startPoint x: 6, startPoint y: 56, endPoint x: 14, endPoint y: 91, distance: 35.9
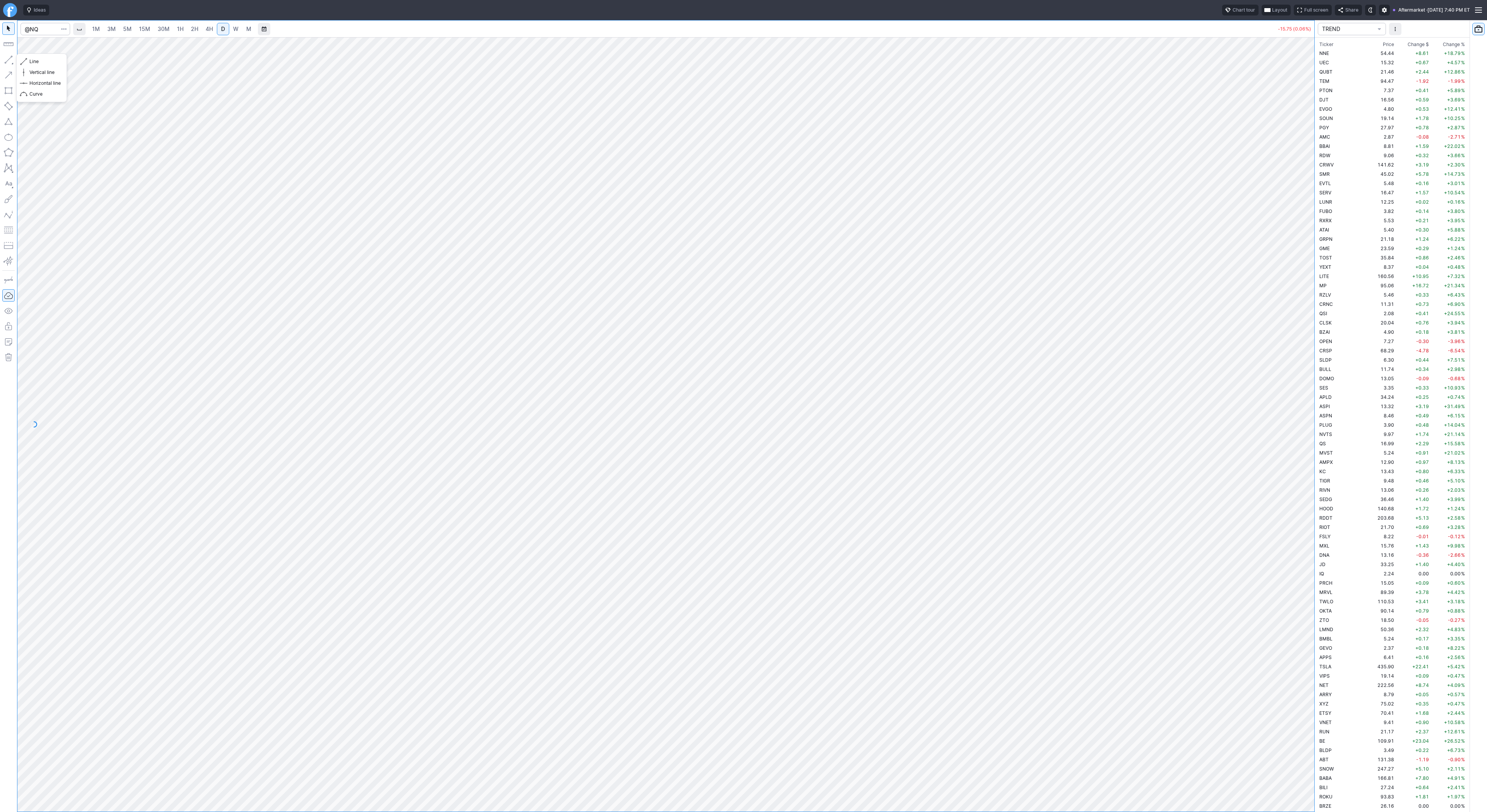
click at [6, 57] on button "button" at bounding box center [8, 59] width 12 height 12
click at [5, 57] on button "button" at bounding box center [8, 59] width 12 height 12
click at [34, 59] on span "Line" at bounding box center [45, 61] width 31 height 8
click at [6, 59] on button "button" at bounding box center [8, 59] width 12 height 12
click at [8, 57] on button "button" at bounding box center [8, 59] width 12 height 12
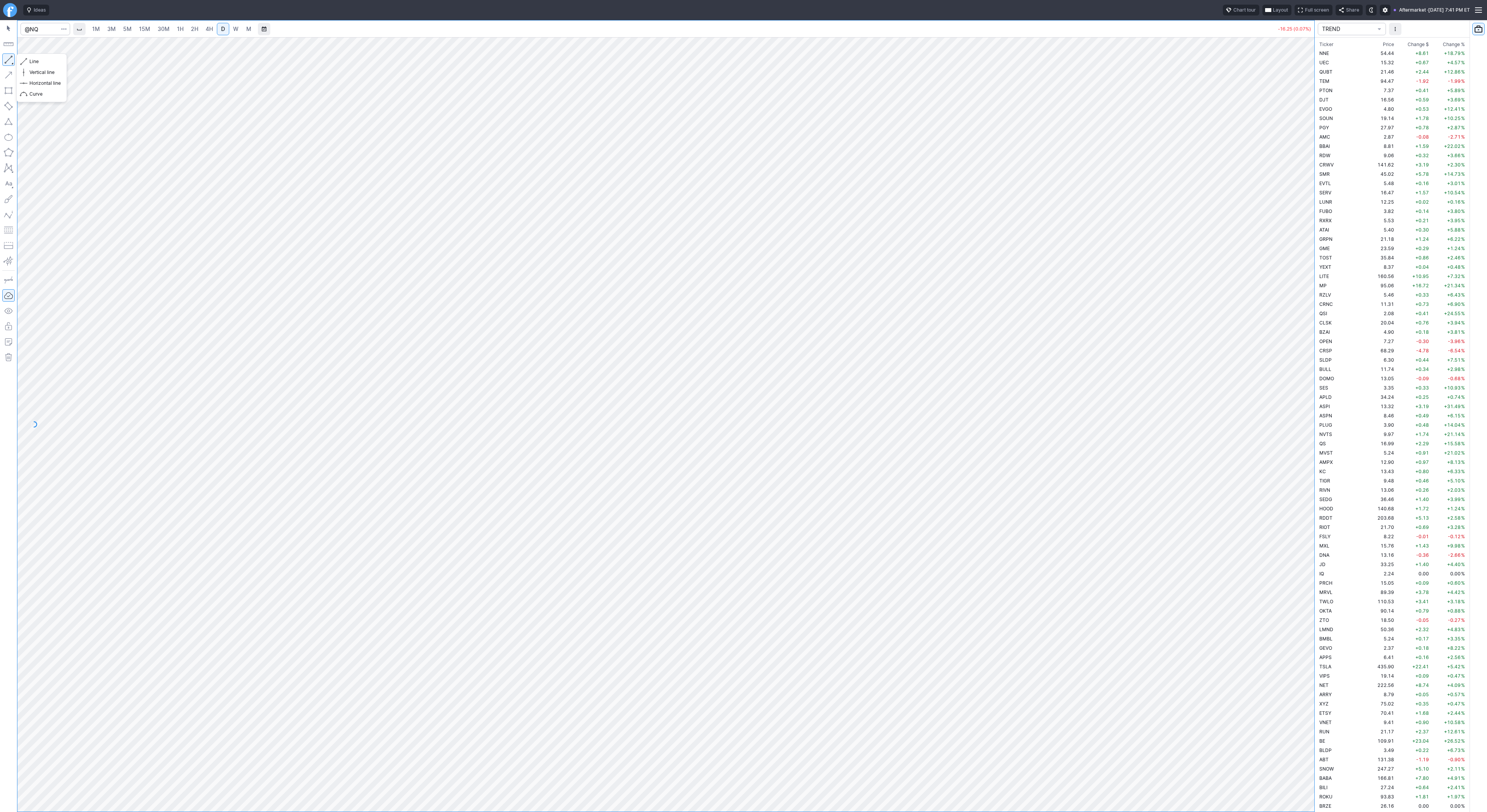
click at [8, 57] on button "button" at bounding box center [8, 59] width 12 height 12
click at [9, 57] on button "button" at bounding box center [8, 59] width 12 height 12
click at [29, 62] on button "Line" at bounding box center [42, 61] width 45 height 11
click at [12, 59] on button "button" at bounding box center [8, 59] width 12 height 12
click at [6, 61] on button "button" at bounding box center [8, 59] width 12 height 12
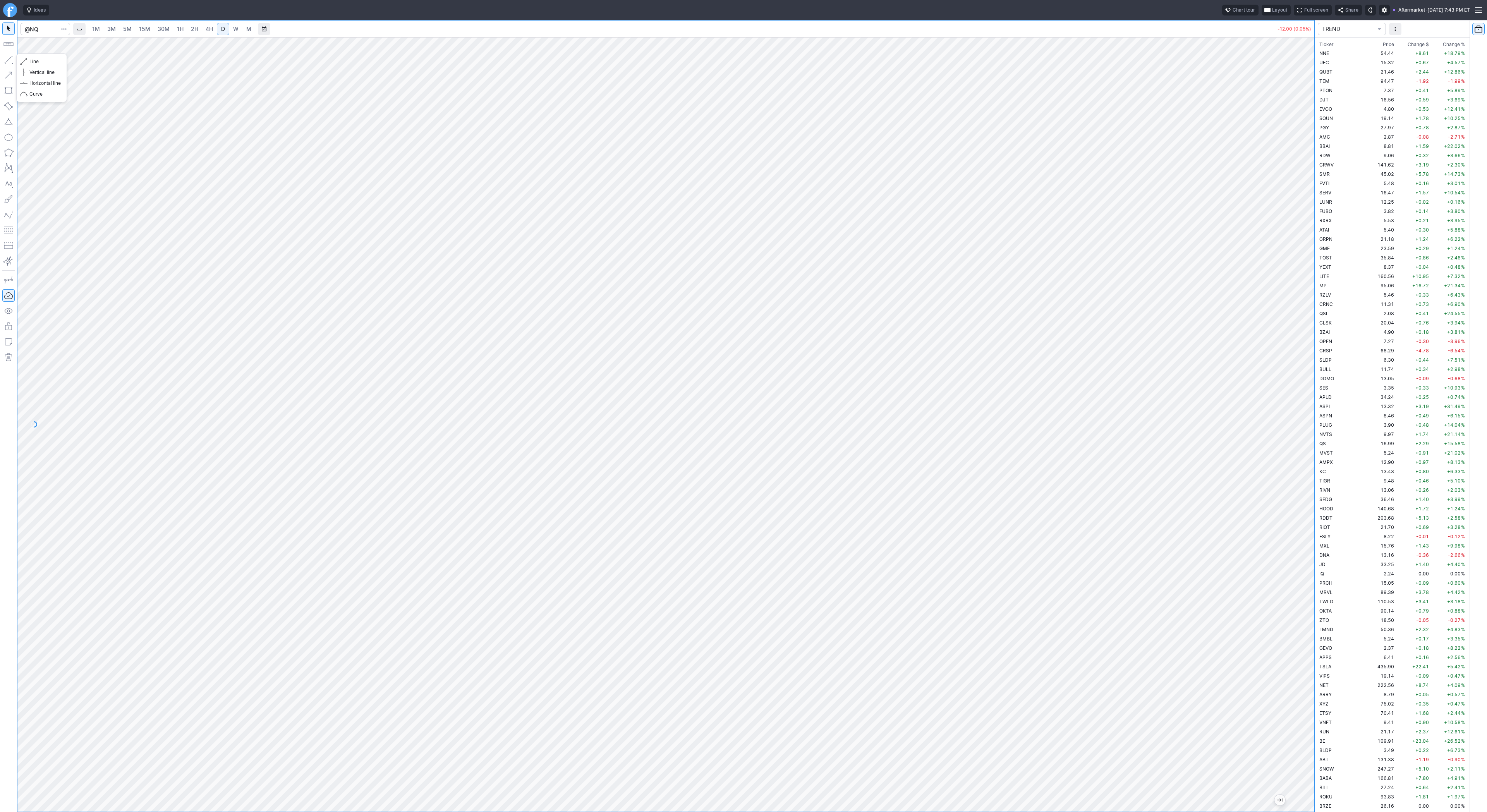
drag, startPoint x: 12, startPoint y: 62, endPoint x: 18, endPoint y: 93, distance: 31.6
click at [12, 69] on div at bounding box center [9, 416] width 17 height 792
drag, startPoint x: 1303, startPoint y: 323, endPoint x: 1307, endPoint y: 381, distance: 58.1
click at [1307, 381] on div at bounding box center [1306, 422] width 16 height 755
click at [110, 25] on span "3M" at bounding box center [111, 28] width 9 height 6
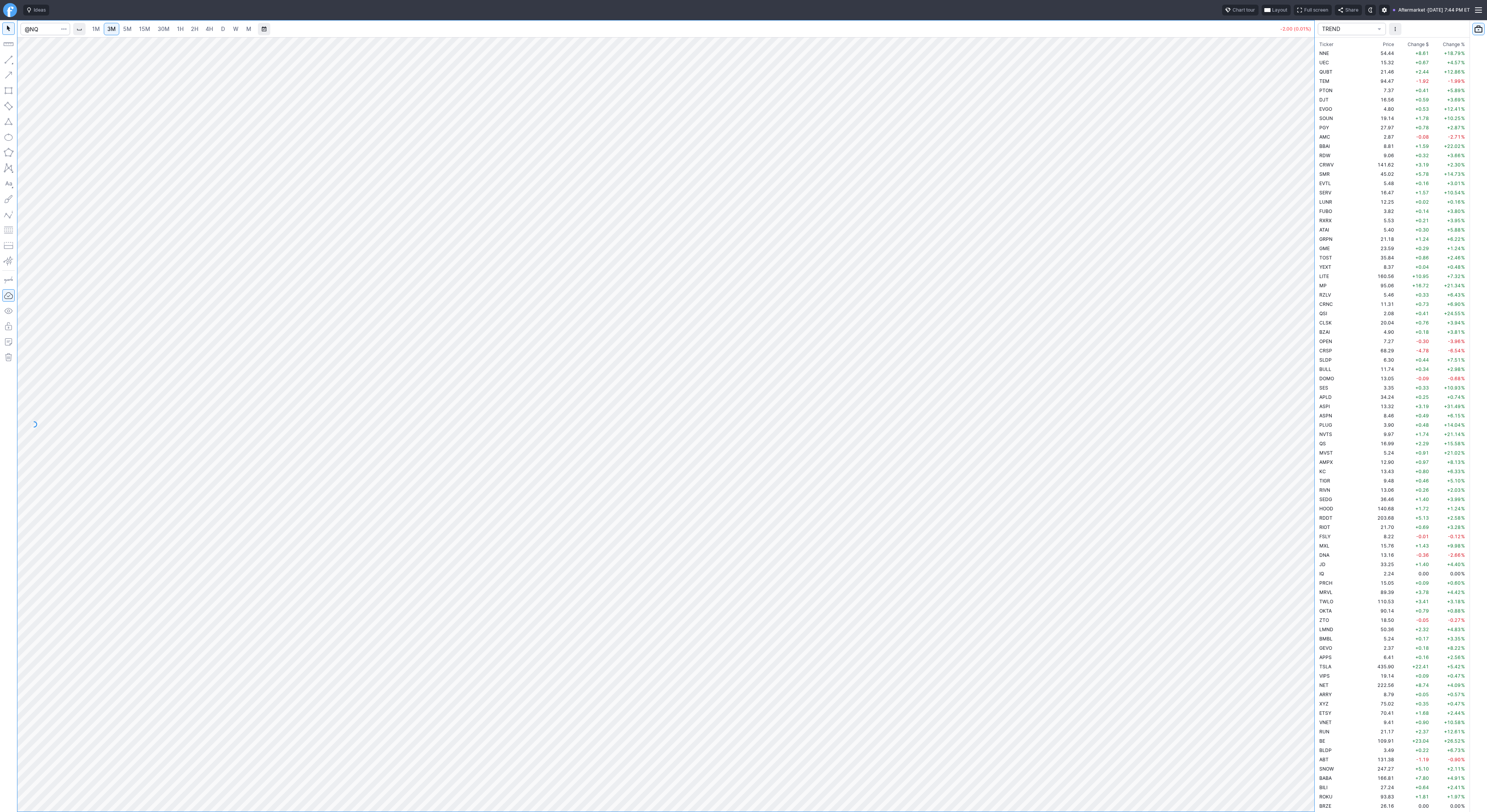
click at [140, 28] on span "15M" at bounding box center [144, 28] width 11 height 6
click at [161, 32] on span "30M" at bounding box center [163, 29] width 12 height 8
click at [184, 32] on link "1H" at bounding box center [180, 29] width 13 height 12
click at [197, 27] on link "2H" at bounding box center [195, 29] width 14 height 12
click at [177, 33] on link "1H" at bounding box center [180, 29] width 13 height 12
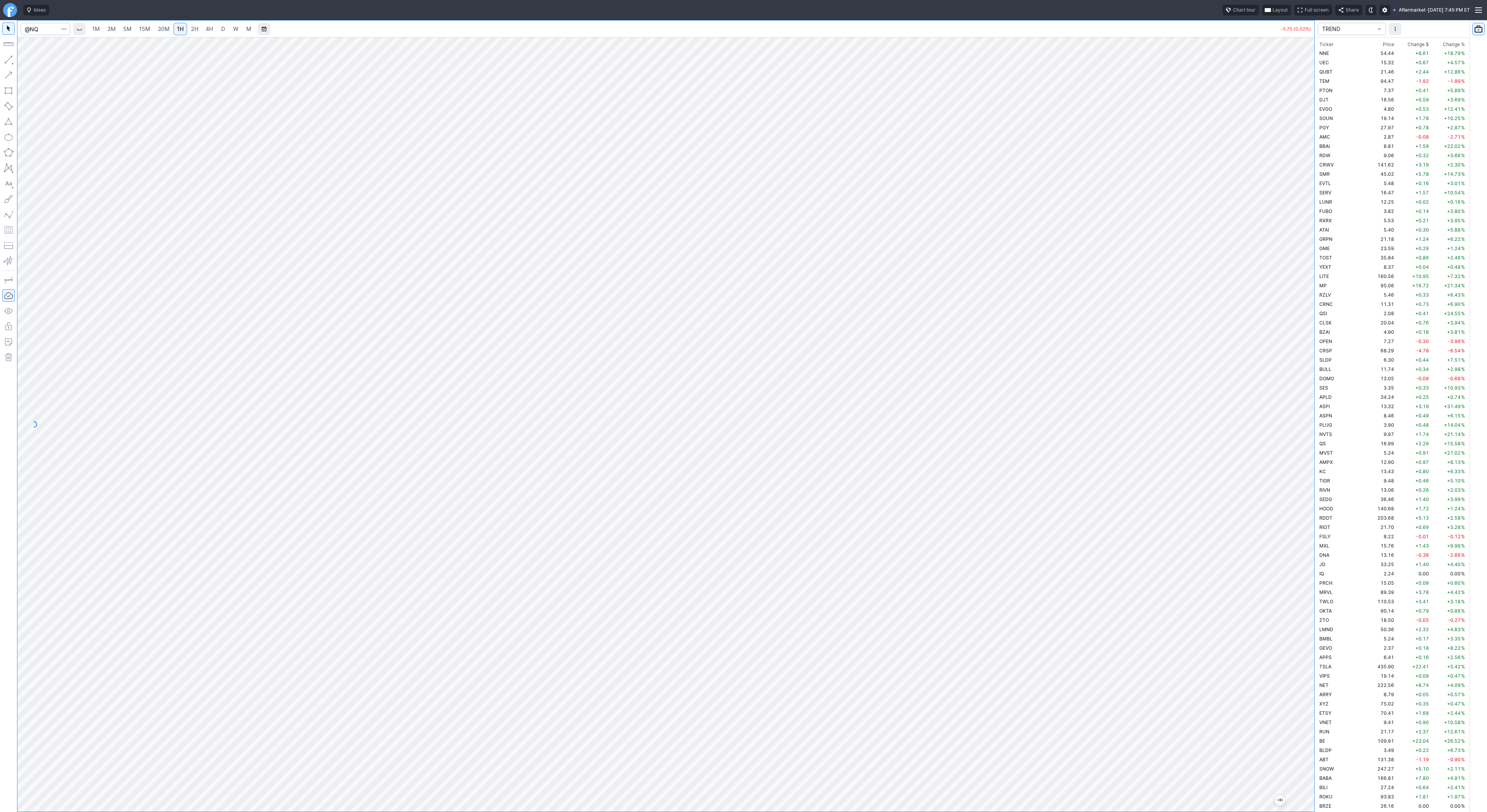
click at [199, 27] on link "2H" at bounding box center [195, 29] width 14 height 12
click at [202, 30] on link "4H" at bounding box center [209, 29] width 14 height 12
click at [44, 25] on input "Search" at bounding box center [46, 29] width 50 height 12
type input "eth"
click at [98, 145] on span "Eth ereum / USD" at bounding box center [107, 143] width 113 height 6
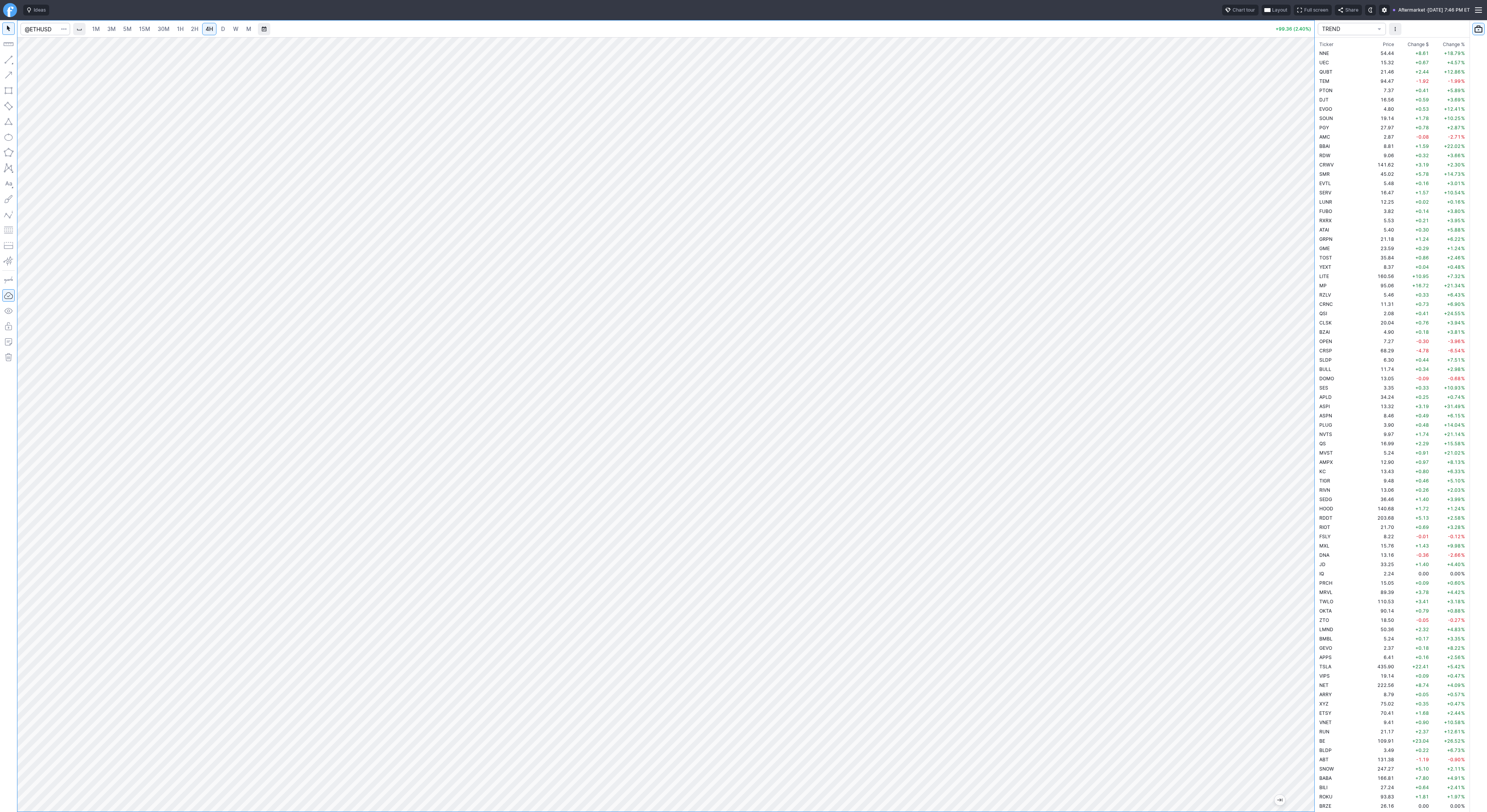
click at [221, 30] on span "D" at bounding box center [223, 28] width 4 height 6
drag, startPoint x: 1300, startPoint y: 202, endPoint x: 1303, endPoint y: 324, distance: 122.0
click at [1307, 331] on div at bounding box center [1306, 422] width 16 height 755
click at [44, 63] on span "Line" at bounding box center [45, 61] width 31 height 8
click at [6, 58] on button "button" at bounding box center [8, 59] width 12 height 12
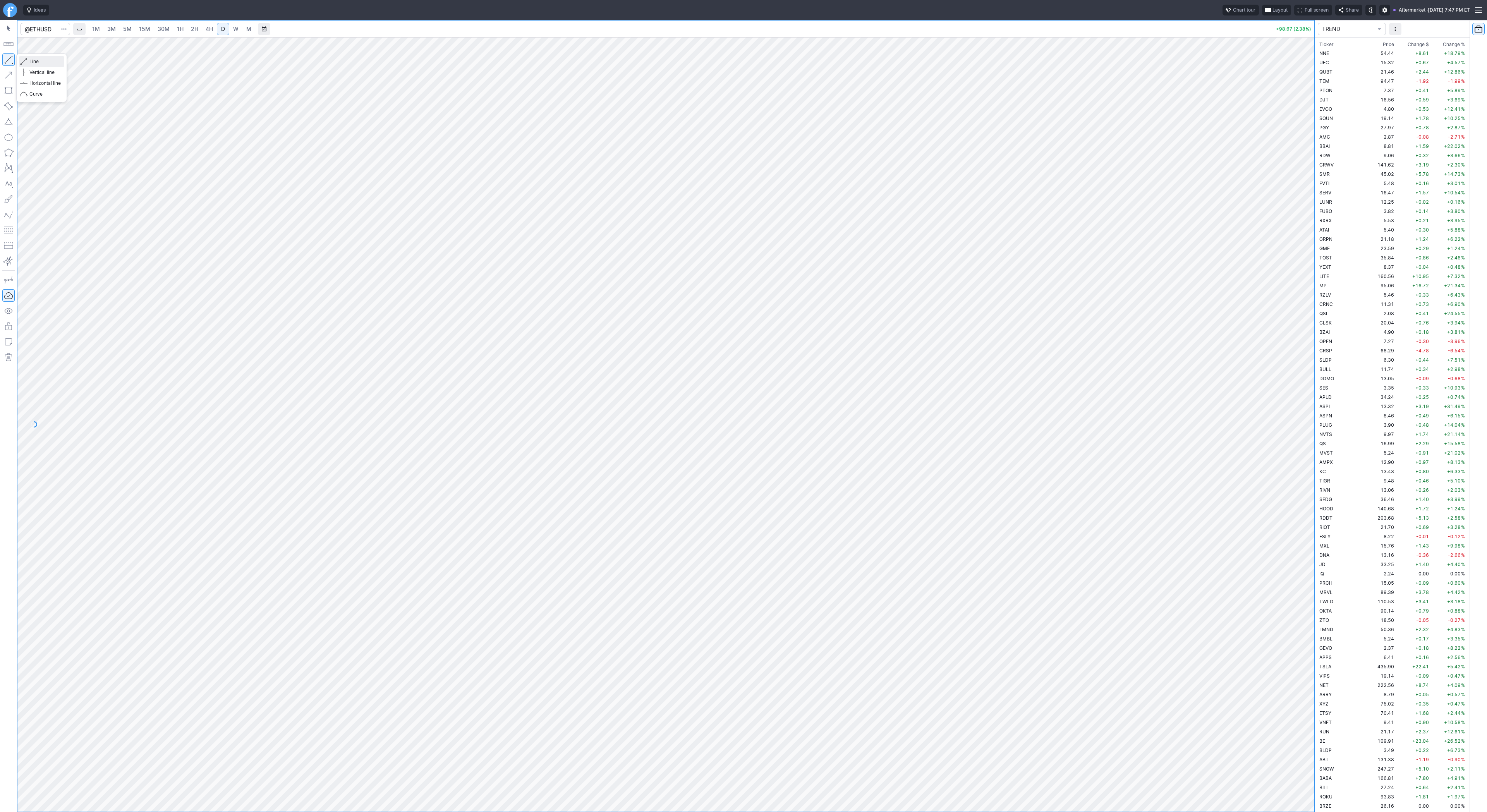
click at [29, 63] on span "Line" at bounding box center [45, 61] width 31 height 8
click at [29, 62] on button "Line" at bounding box center [42, 61] width 45 height 11
drag, startPoint x: 1309, startPoint y: 432, endPoint x: 1302, endPoint y: 282, distance: 150.2
click at [1302, 282] on div at bounding box center [1306, 422] width 16 height 755
click at [36, 62] on span "Line" at bounding box center [45, 61] width 31 height 8
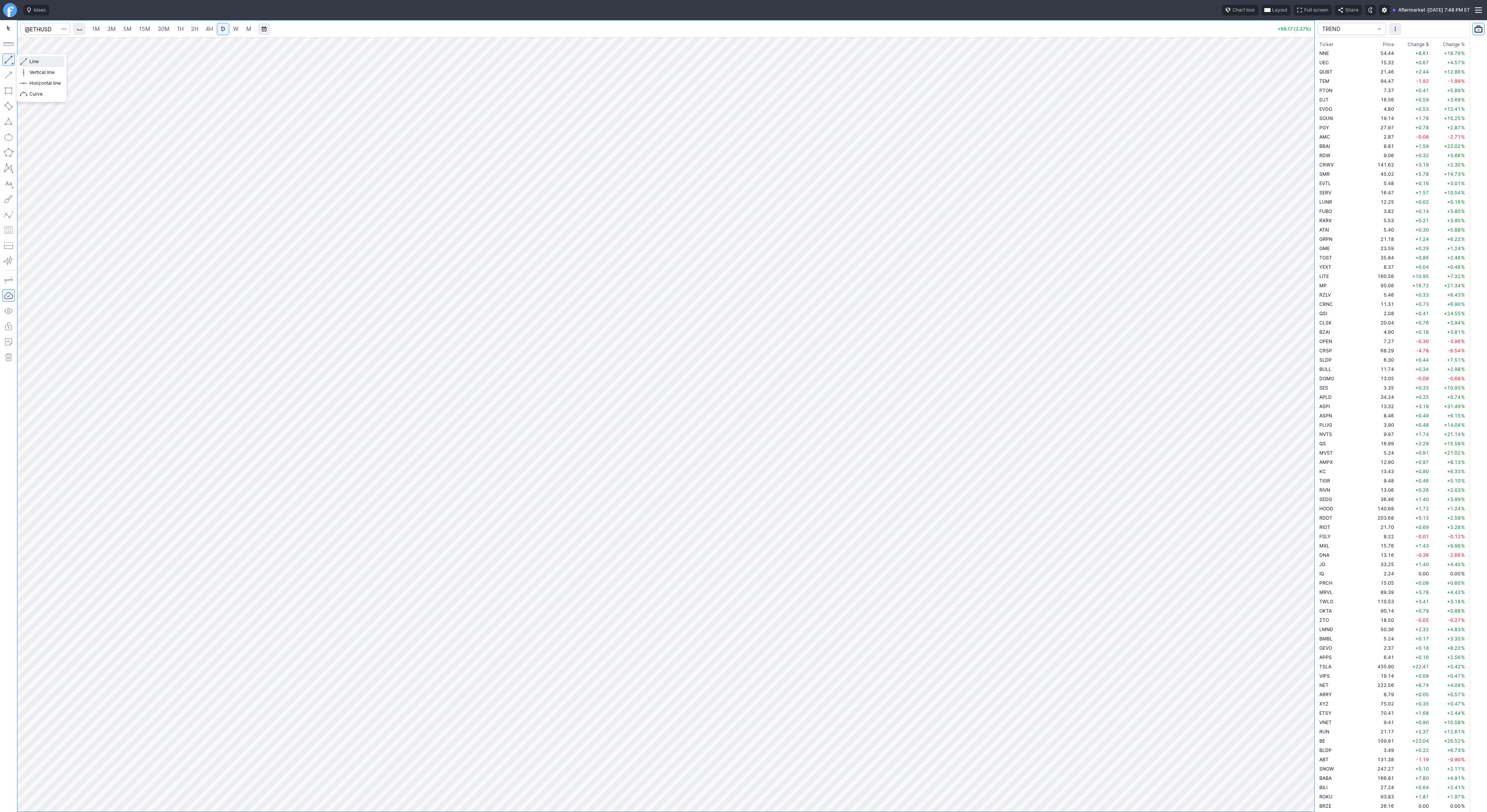
click at [33, 62] on span "Line" at bounding box center [45, 61] width 31 height 8
drag, startPoint x: 9, startPoint y: 62, endPoint x: 14, endPoint y: 85, distance: 23.5
click at [9, 65] on button "button" at bounding box center [8, 59] width 12 height 12
click at [33, 61] on span "Line" at bounding box center [45, 61] width 31 height 8
drag, startPoint x: 49, startPoint y: 58, endPoint x: 55, endPoint y: 66, distance: 10.0
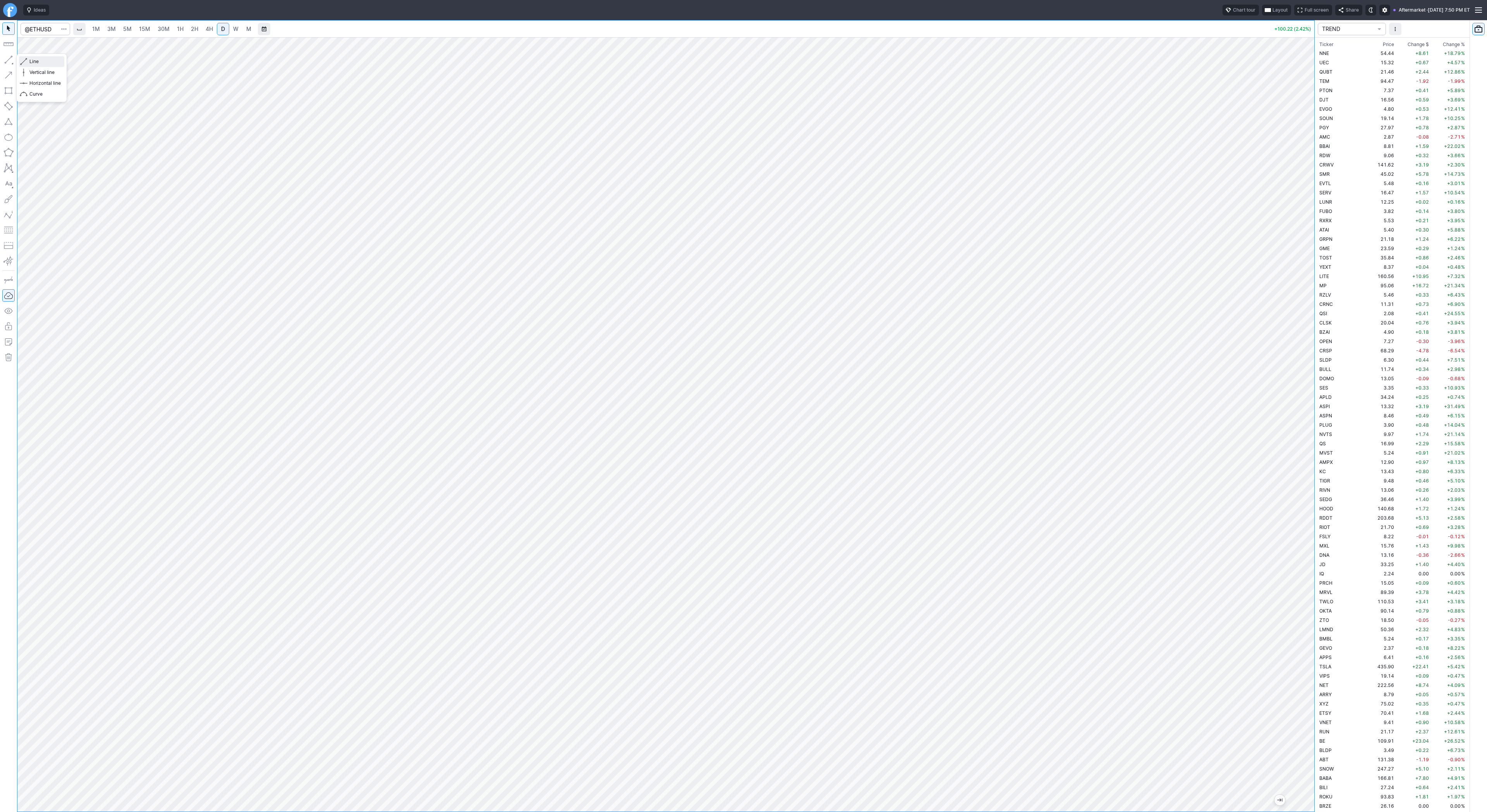
click at [49, 61] on span "Line" at bounding box center [45, 61] width 31 height 8
drag, startPoint x: 5, startPoint y: 58, endPoint x: 30, endPoint y: 98, distance: 47.2
click at [5, 58] on button "button" at bounding box center [8, 59] width 12 height 12
drag, startPoint x: 10, startPoint y: 58, endPoint x: 12, endPoint y: 110, distance: 52.0
click at [6, 72] on div at bounding box center [9, 416] width 17 height 792
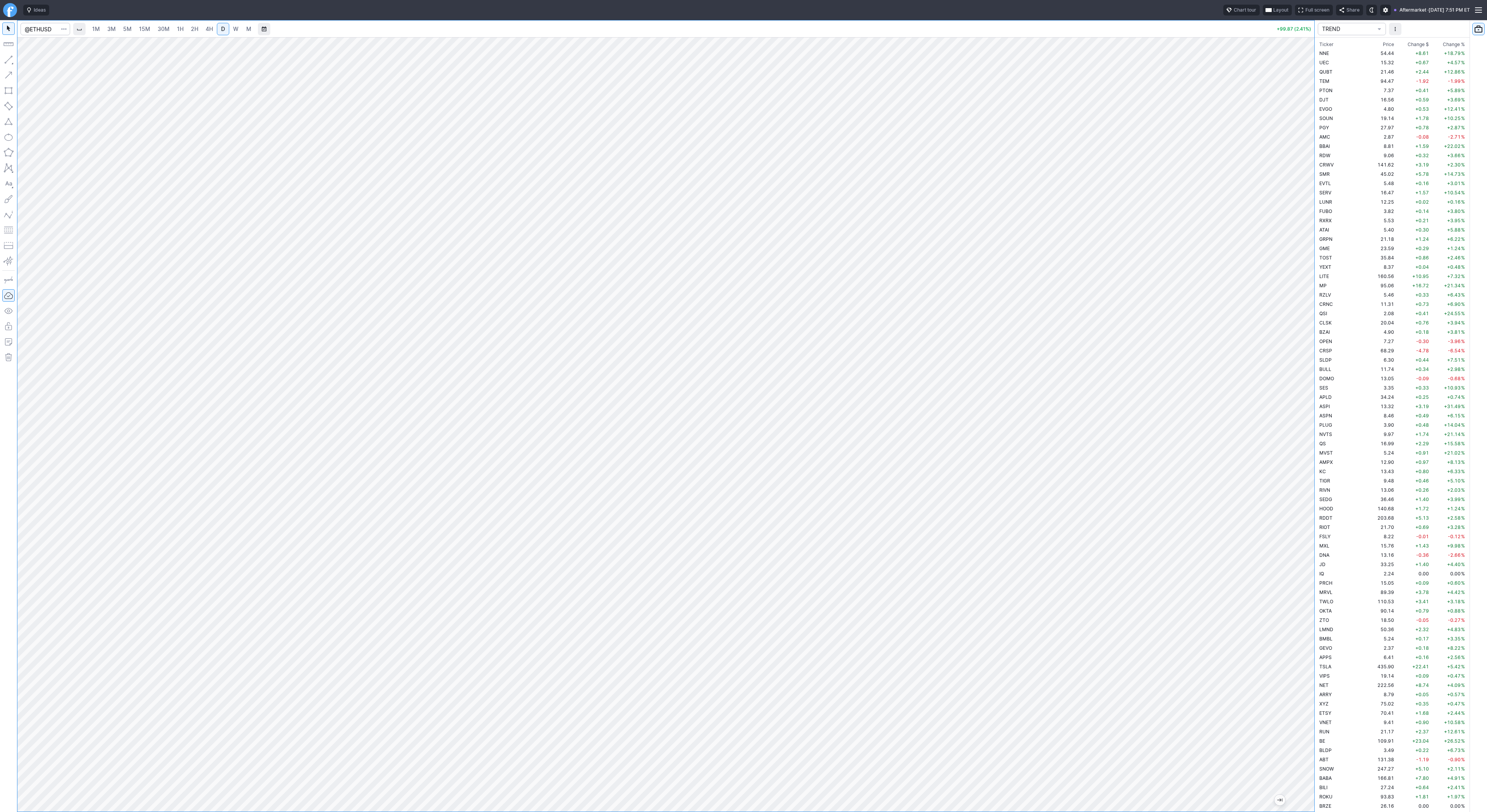
drag, startPoint x: 6, startPoint y: 62, endPoint x: 9, endPoint y: 84, distance: 22.2
click at [6, 65] on button "button" at bounding box center [8, 59] width 12 height 12
drag, startPoint x: 33, startPoint y: 60, endPoint x: 43, endPoint y: 88, distance: 29.7
click at [33, 62] on span "Line" at bounding box center [45, 61] width 31 height 8
drag, startPoint x: 10, startPoint y: 57, endPoint x: 28, endPoint y: 91, distance: 38.5
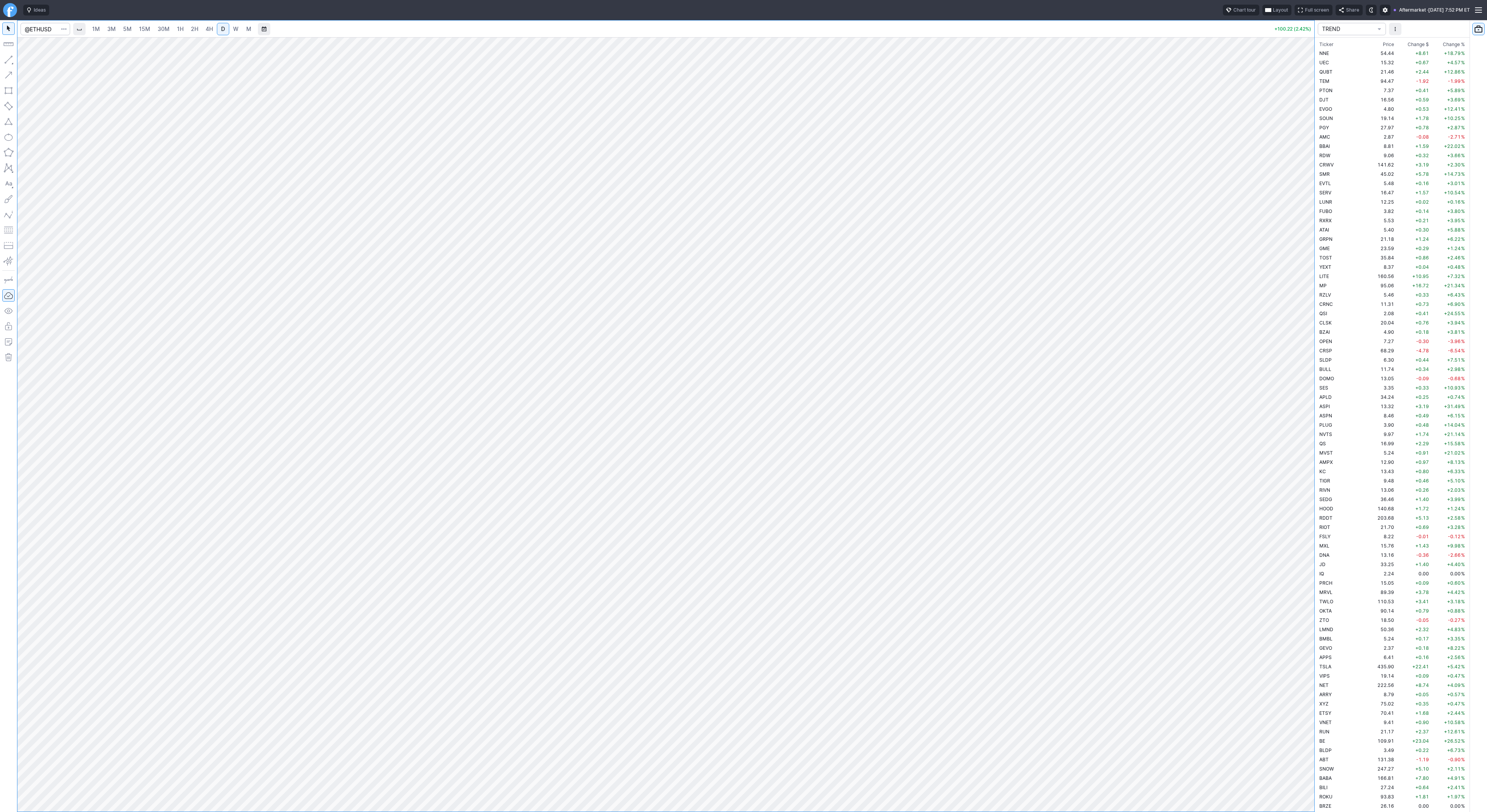
click at [10, 59] on button "button" at bounding box center [8, 59] width 12 height 12
click at [9, 61] on button "button" at bounding box center [8, 59] width 12 height 12
drag, startPoint x: 9, startPoint y: 61, endPoint x: 12, endPoint y: 89, distance: 28.2
click at [8, 65] on button "button" at bounding box center [8, 59] width 12 height 12
click at [7, 63] on button "button" at bounding box center [8, 59] width 12 height 12
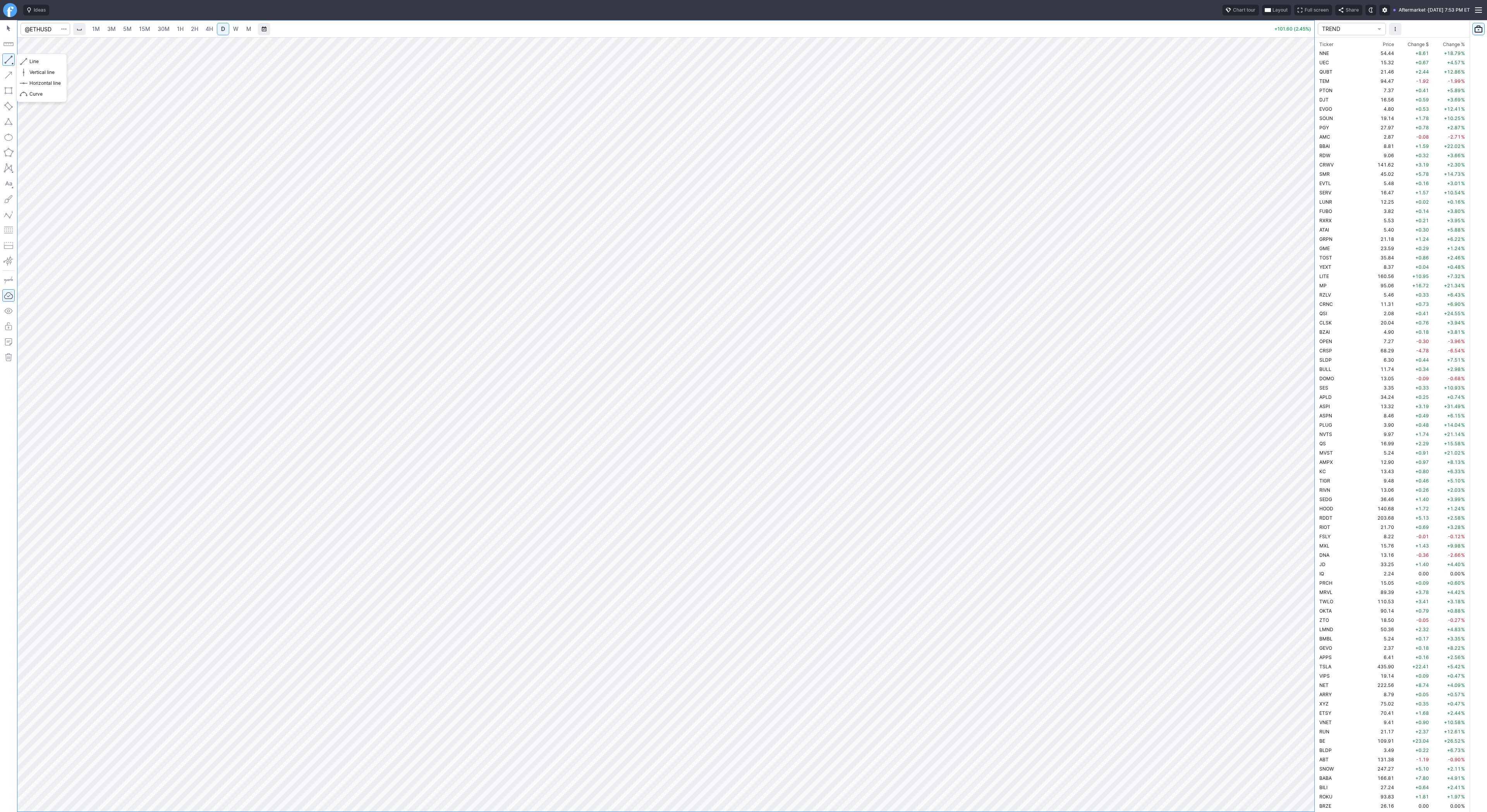
click at [10, 63] on button "button" at bounding box center [8, 59] width 12 height 12
drag, startPoint x: 33, startPoint y: 63, endPoint x: 32, endPoint y: 76, distance: 13.0
click at [33, 70] on div "Line Vertical line Horizontal line Curve" at bounding box center [42, 77] width 45 height 43
drag, startPoint x: 3, startPoint y: 59, endPoint x: 12, endPoint y: 101, distance: 43.0
click at [3, 63] on button "button" at bounding box center [8, 59] width 12 height 12
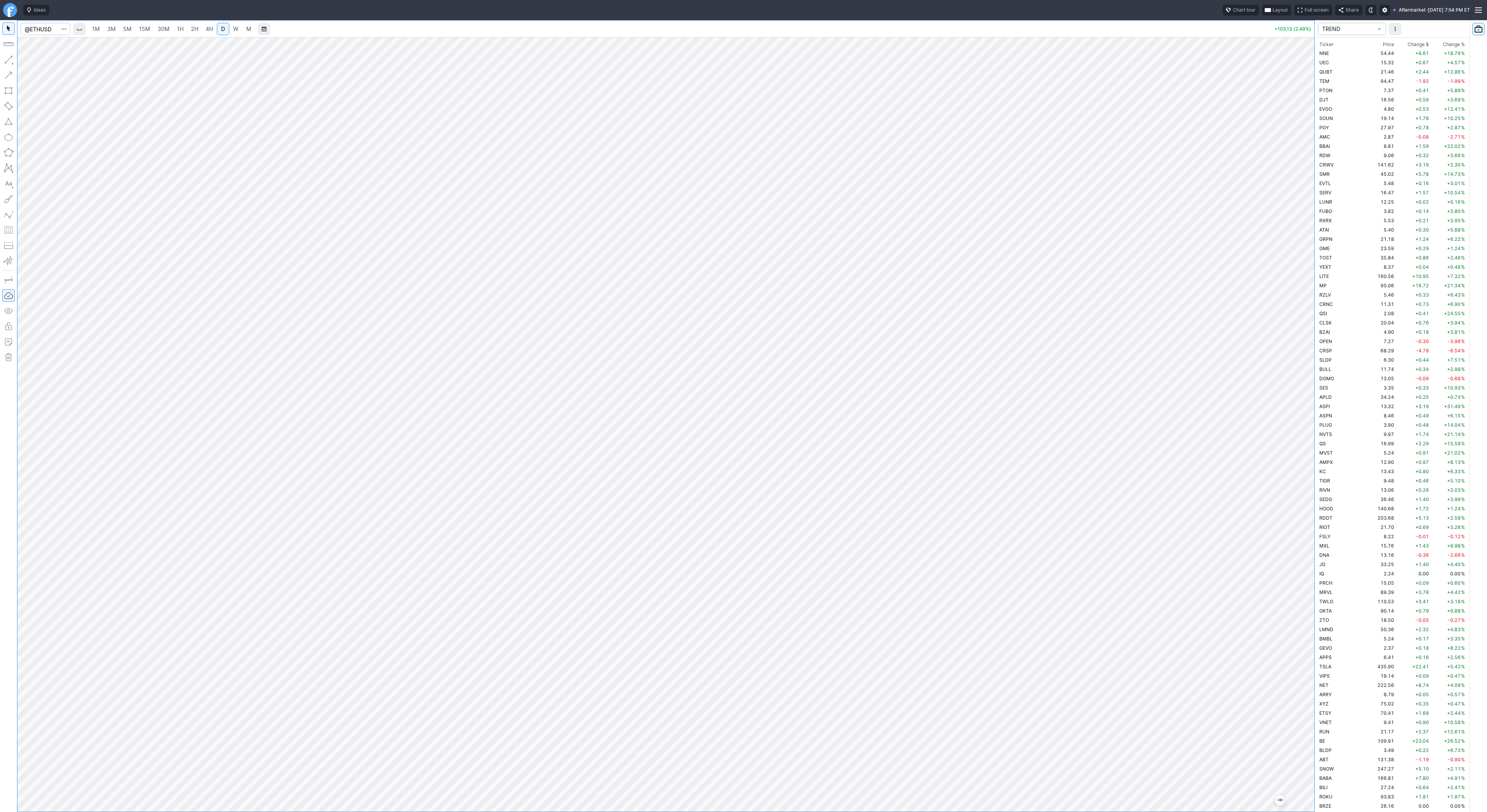
click at [124, 24] on link "5M" at bounding box center [127, 29] width 16 height 12
click at [225, 26] on link "D" at bounding box center [223, 29] width 12 height 12
click at [233, 29] on span "W" at bounding box center [236, 28] width 5 height 6
click at [221, 30] on span "D" at bounding box center [223, 28] width 4 height 6
drag, startPoint x: 35, startPoint y: 61, endPoint x: 35, endPoint y: 66, distance: 5.0
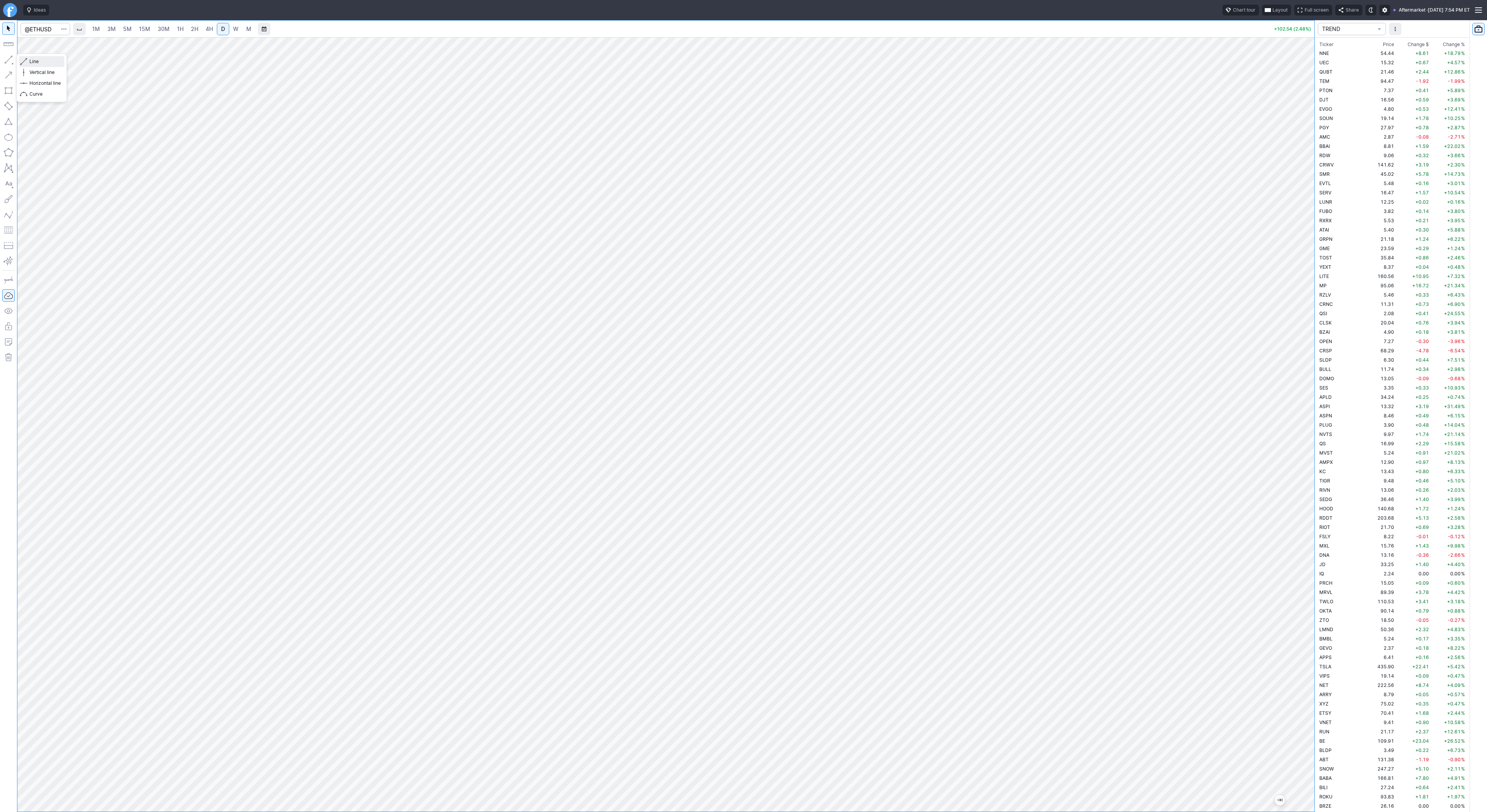
click at [35, 62] on span "Line" at bounding box center [45, 61] width 31 height 8
drag, startPoint x: 10, startPoint y: 57, endPoint x: 13, endPoint y: 179, distance: 122.0
click at [8, 68] on div at bounding box center [9, 416] width 17 height 792
click at [8, 61] on button "button" at bounding box center [8, 59] width 12 height 12
click at [53, 31] on input "Search" at bounding box center [46, 29] width 50 height 12
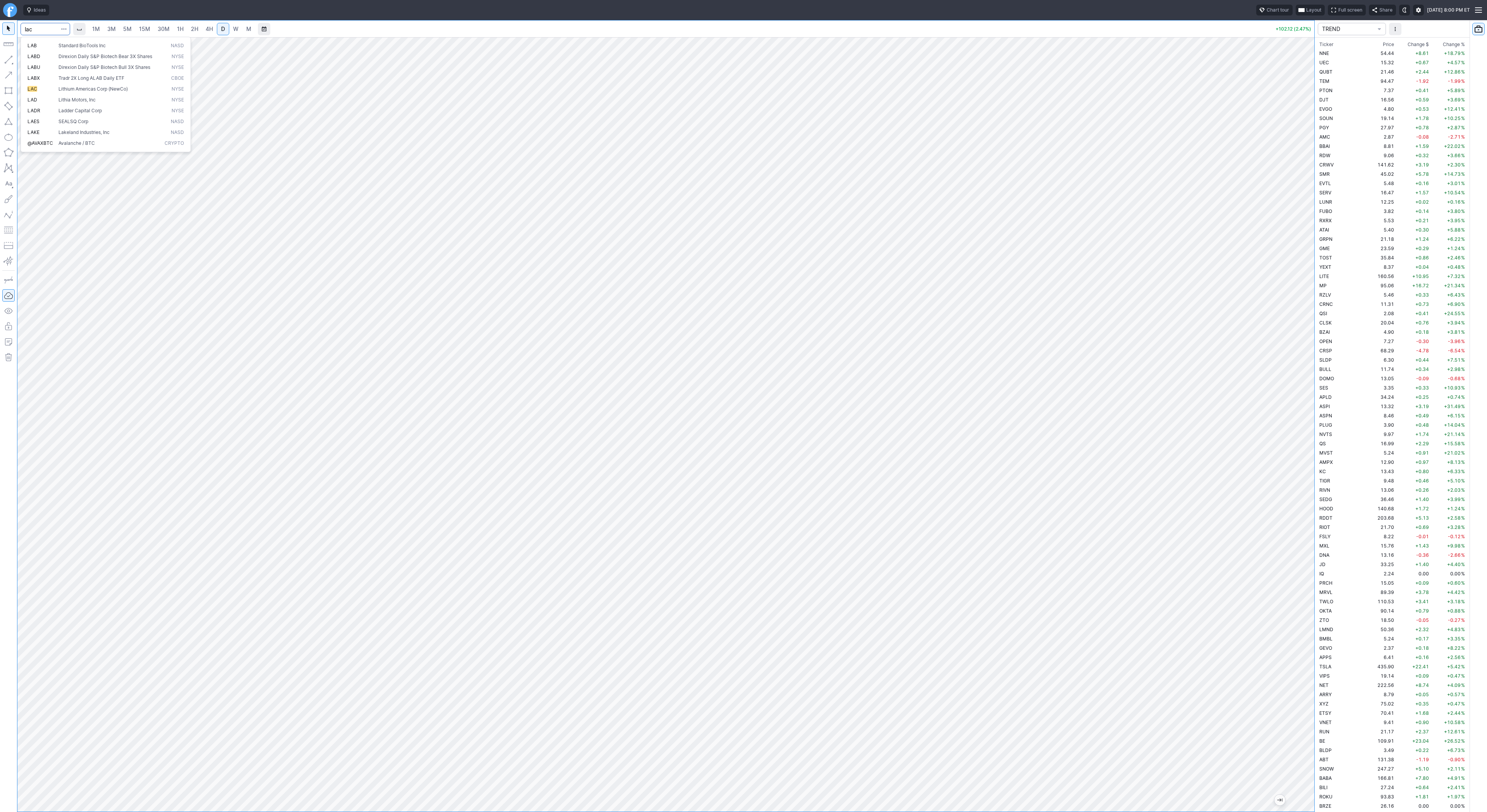
type input "lac"
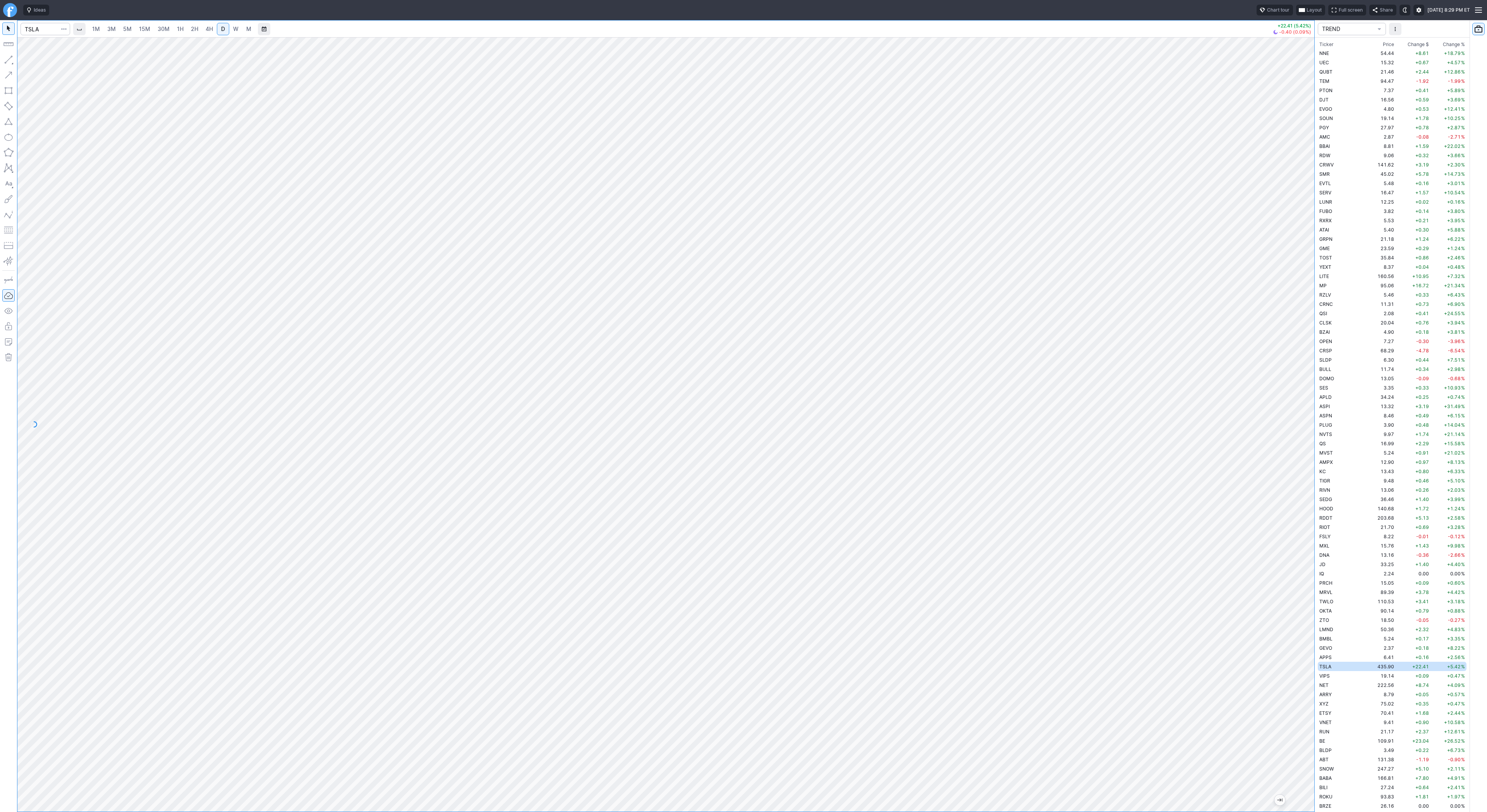
scroll to position [242, 0]
click at [31, 30] on input "Search" at bounding box center [46, 29] width 50 height 12
type input "@es"
click at [45, 47] on span "@ES" at bounding box center [40, 46] width 25 height 6
click at [109, 27] on span "3M" at bounding box center [111, 28] width 9 height 6
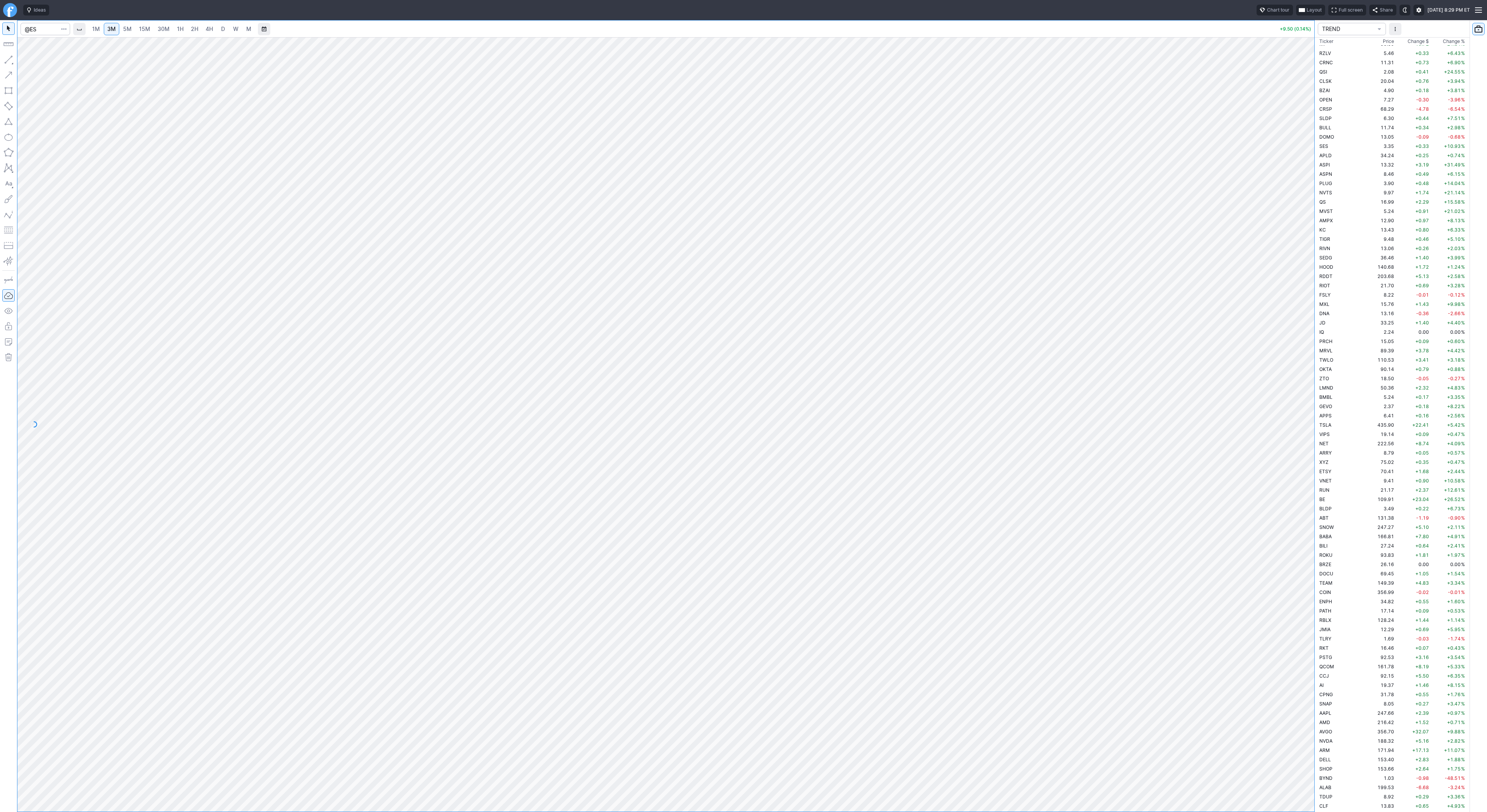
click at [143, 29] on span "15M" at bounding box center [144, 28] width 11 height 6
click at [8, 58] on button "button" at bounding box center [8, 59] width 12 height 12
drag, startPoint x: 10, startPoint y: 58, endPoint x: 35, endPoint y: 80, distance: 33.3
click at [10, 58] on button "button" at bounding box center [8, 59] width 12 height 12
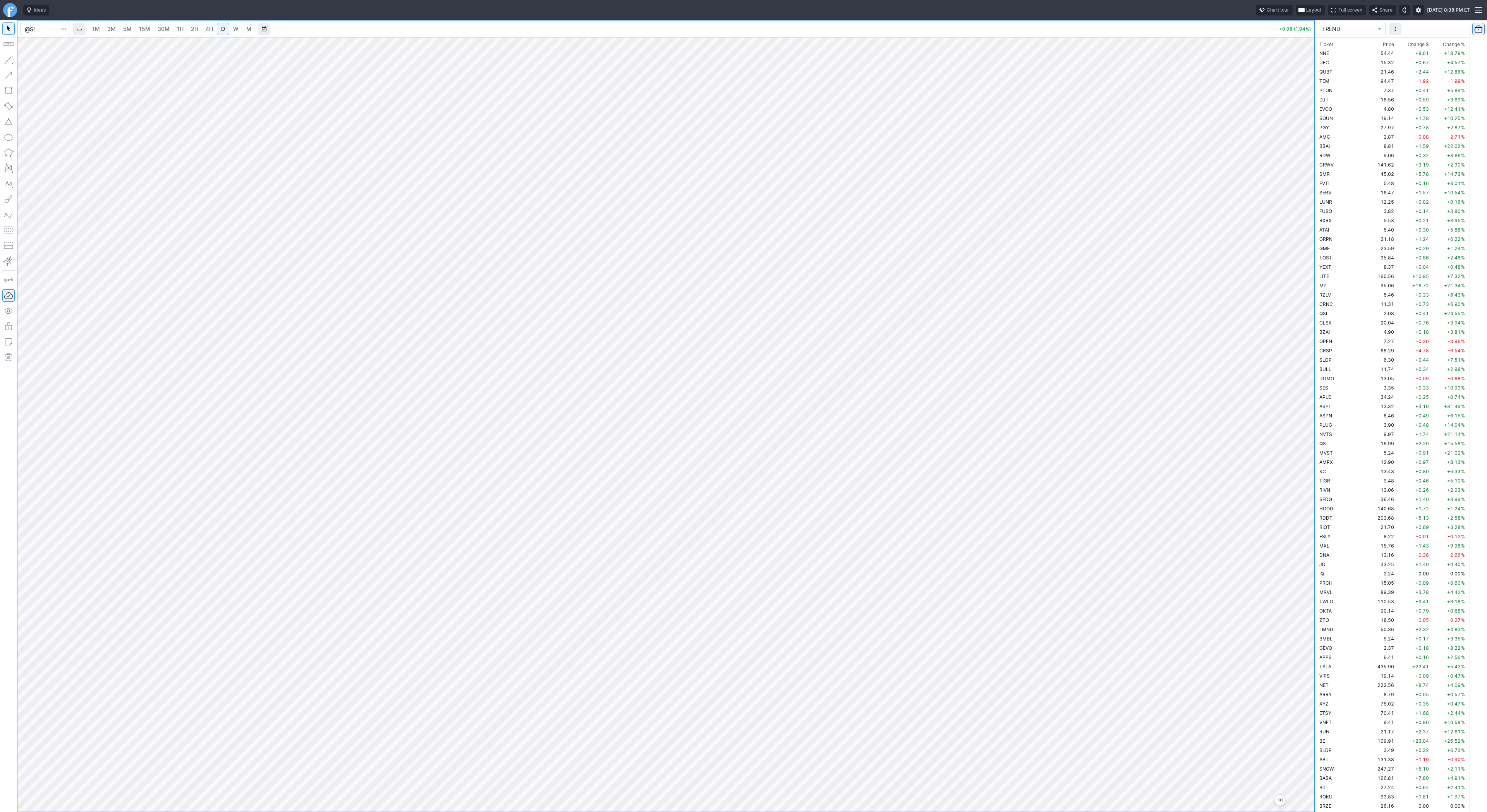
scroll to position [242, 0]
